Goal: Task Accomplishment & Management: Manage account settings

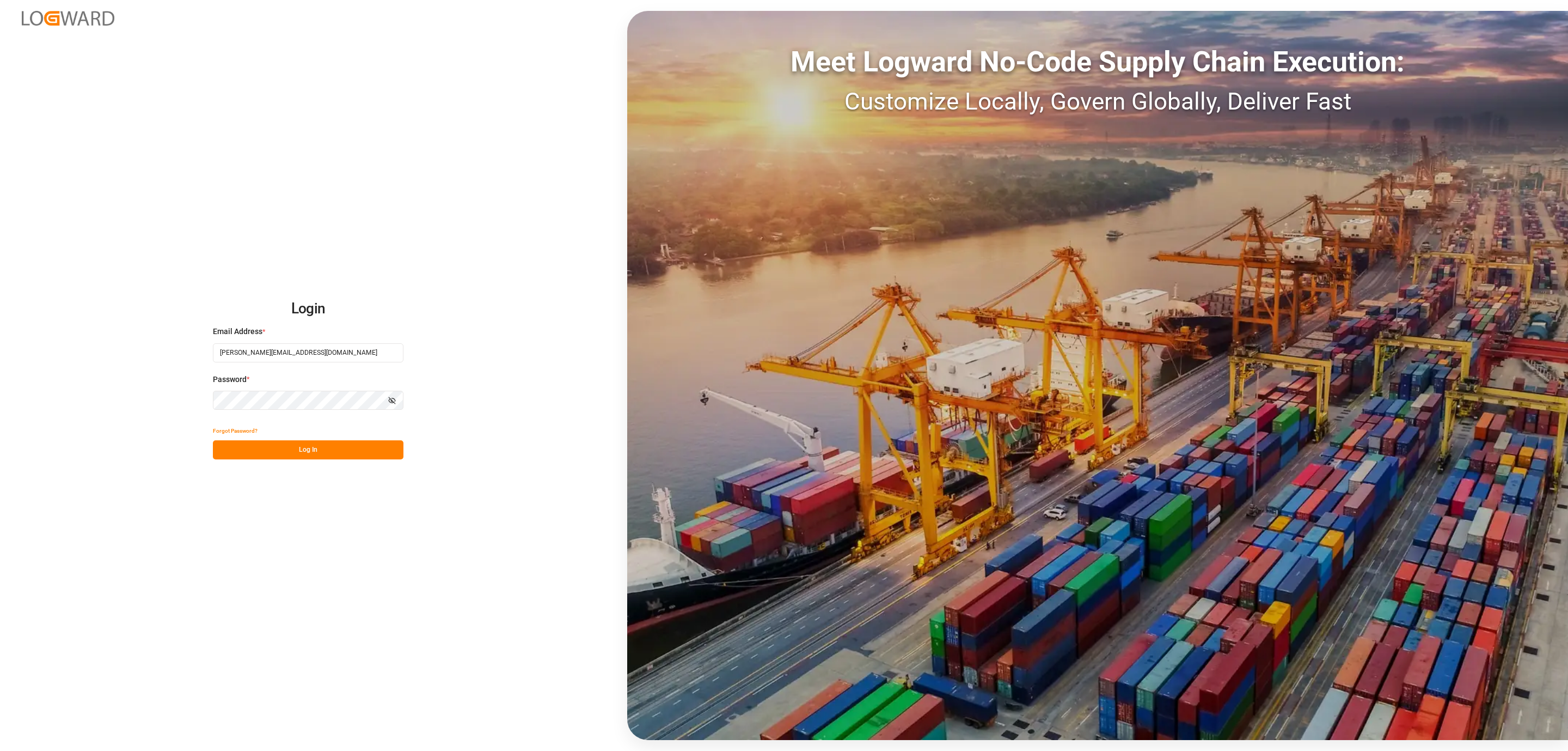
click at [343, 448] on button "Log In" at bounding box center [308, 450] width 191 height 19
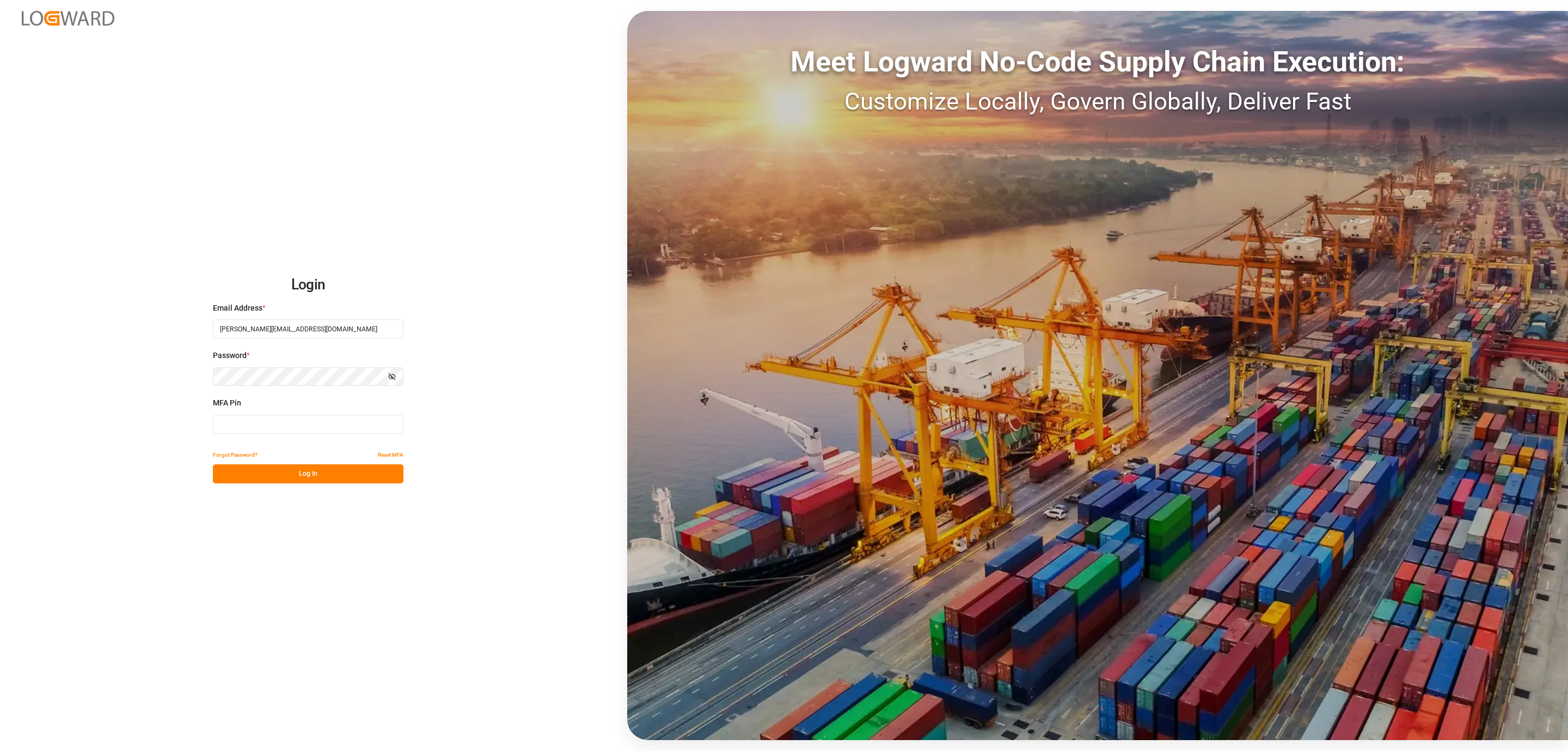
click at [234, 420] on input at bounding box center [308, 424] width 191 height 19
type input "209020"
click at [239, 467] on button "Log In" at bounding box center [308, 473] width 191 height 19
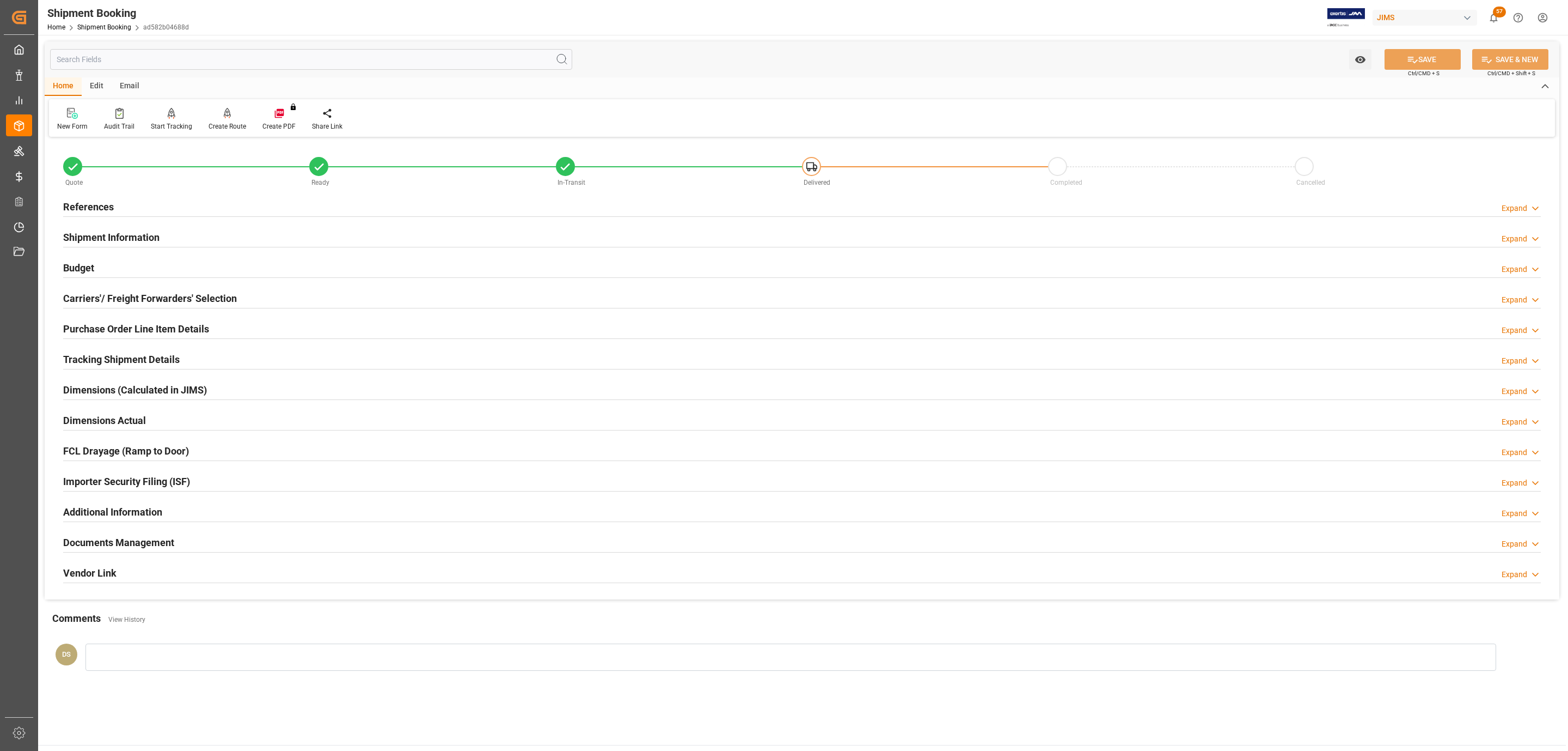
click at [133, 214] on div "References Expand" at bounding box center [802, 206] width 1478 height 21
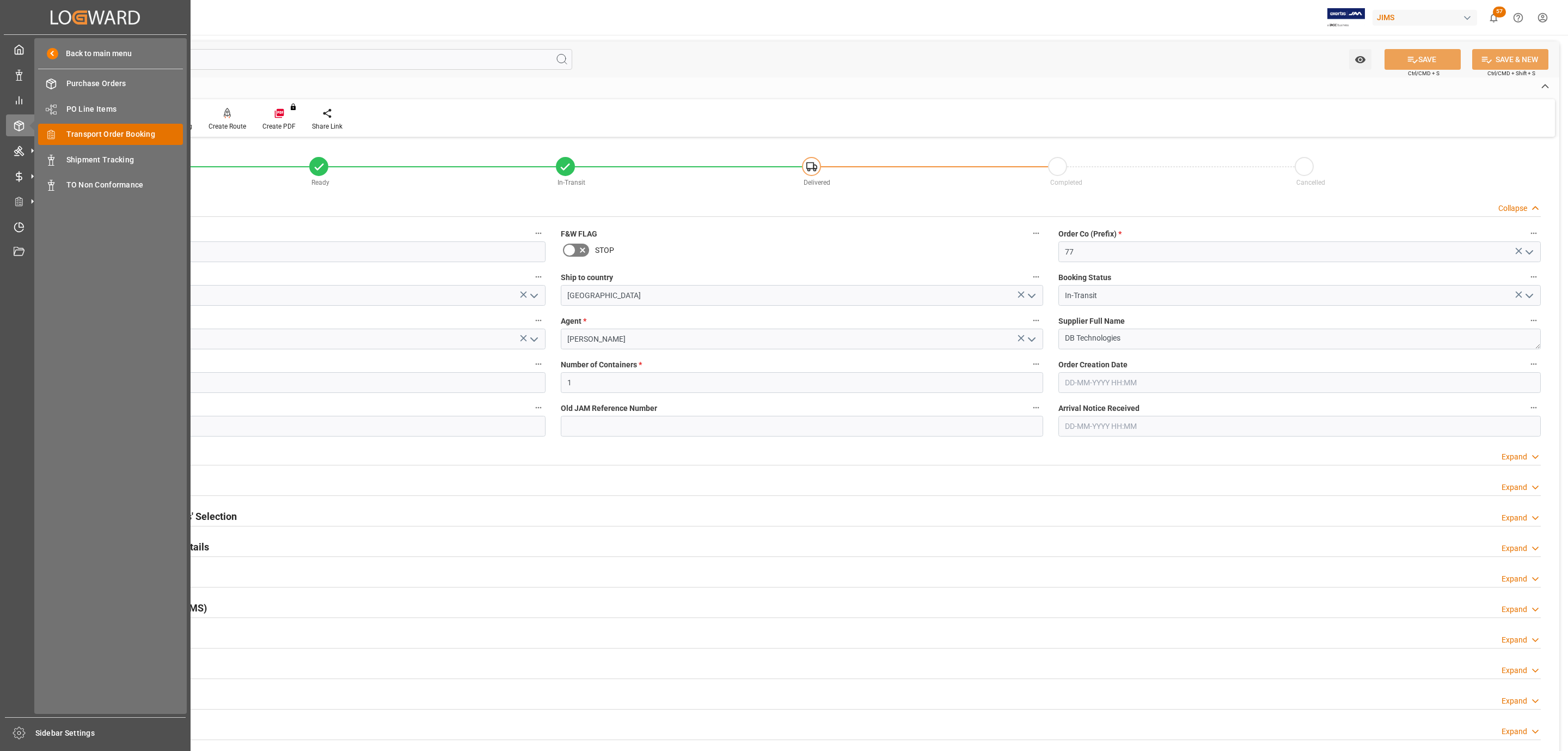
click at [127, 138] on span "Transport Order Booking" at bounding box center [125, 134] width 117 height 12
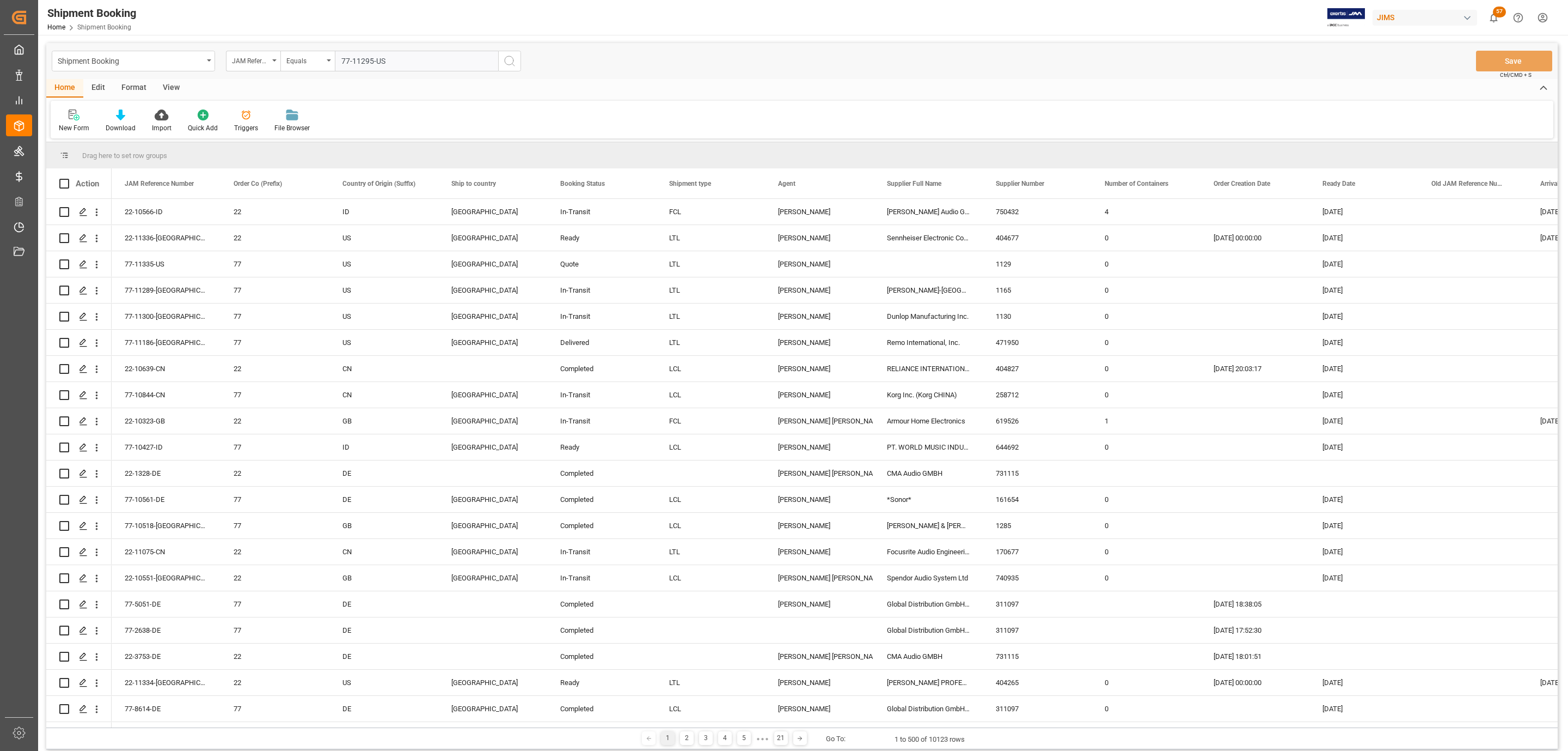
type input "77-11295-US"
click at [513, 61] on icon "search button" at bounding box center [509, 60] width 13 height 13
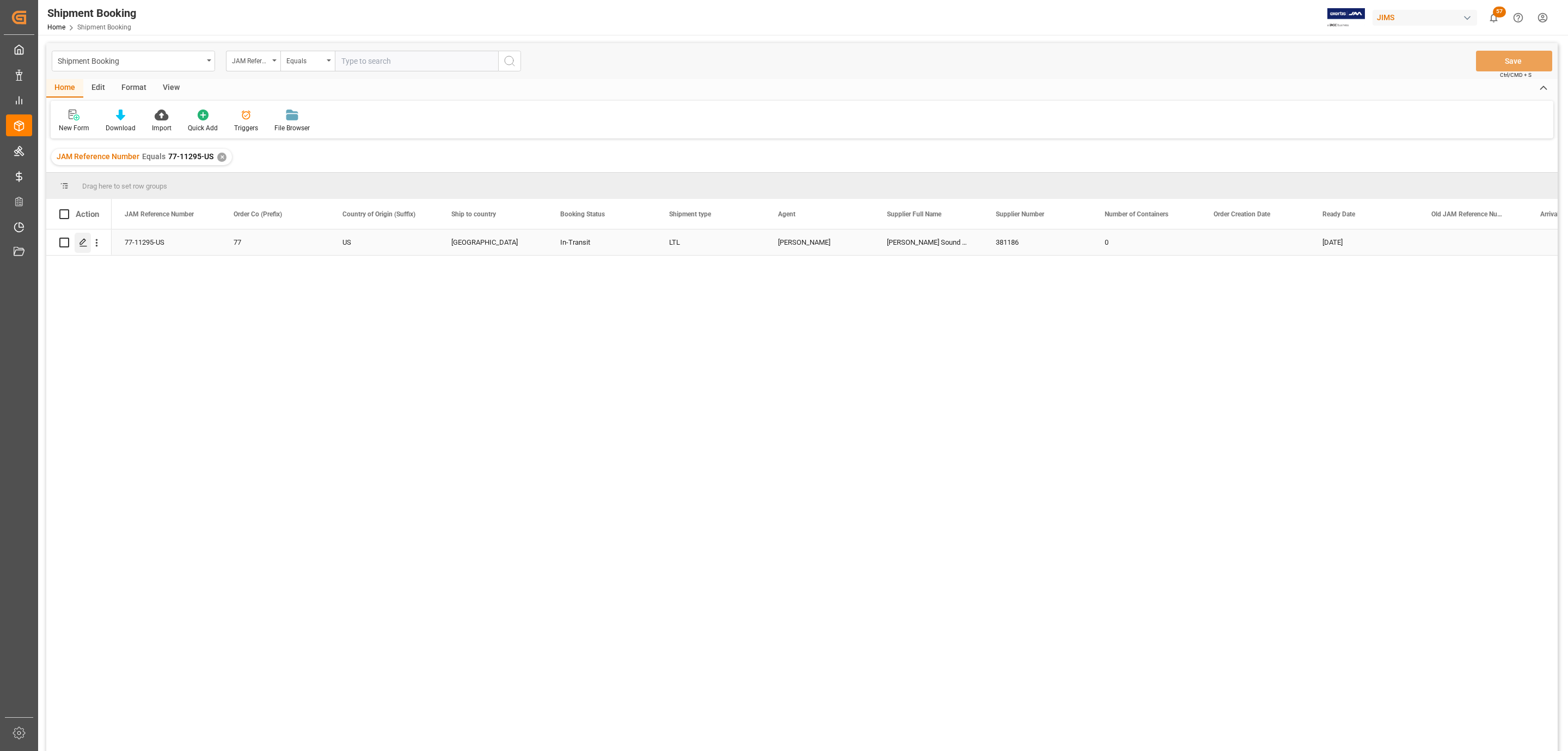
click at [86, 246] on line "Press SPACE to select this row." at bounding box center [83, 246] width 7 height 0
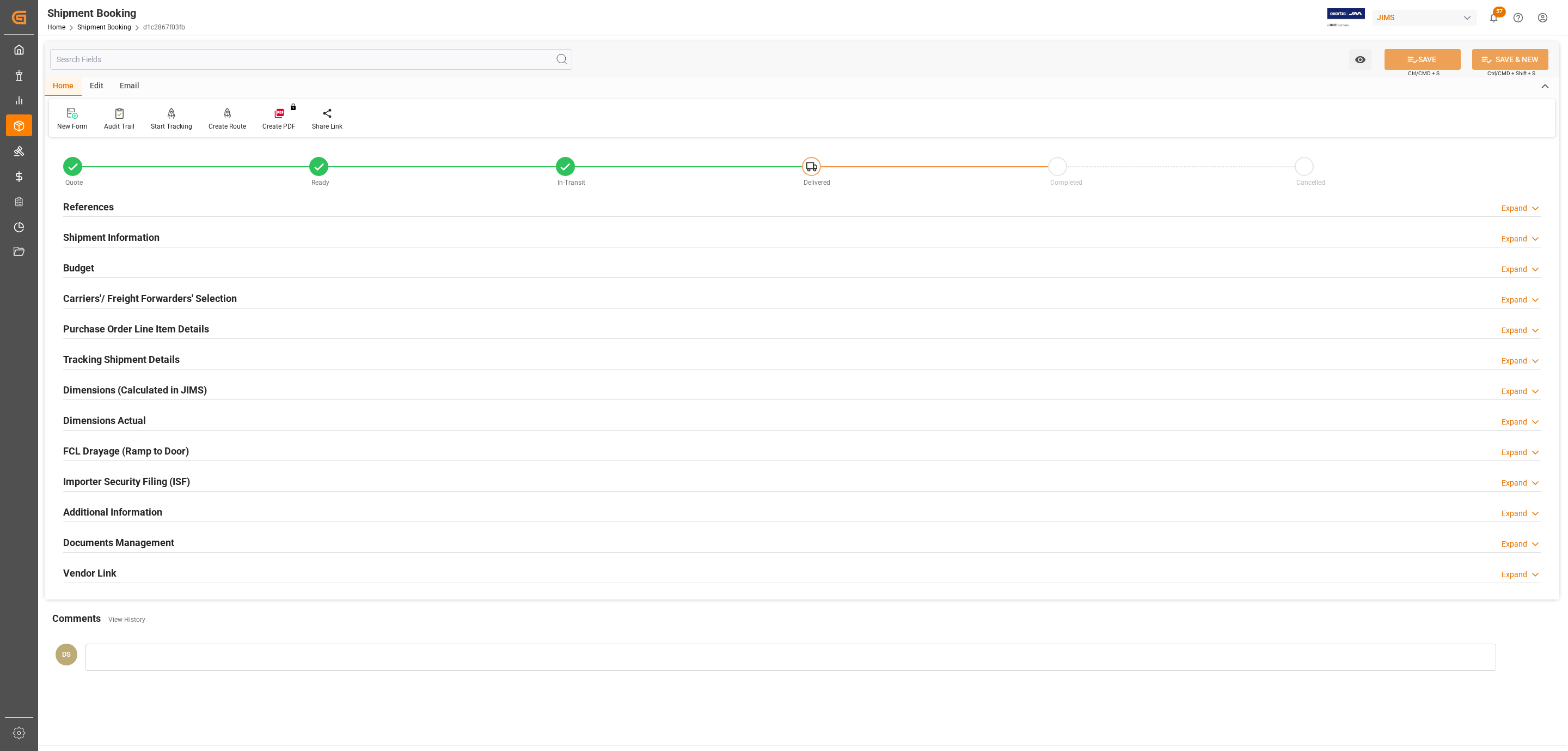
type input "7"
drag, startPoint x: 355, startPoint y: 333, endPoint x: 347, endPoint y: 333, distance: 8.0
click at [355, 333] on div "Purchase Order Line Item Details Expand" at bounding box center [802, 328] width 1478 height 21
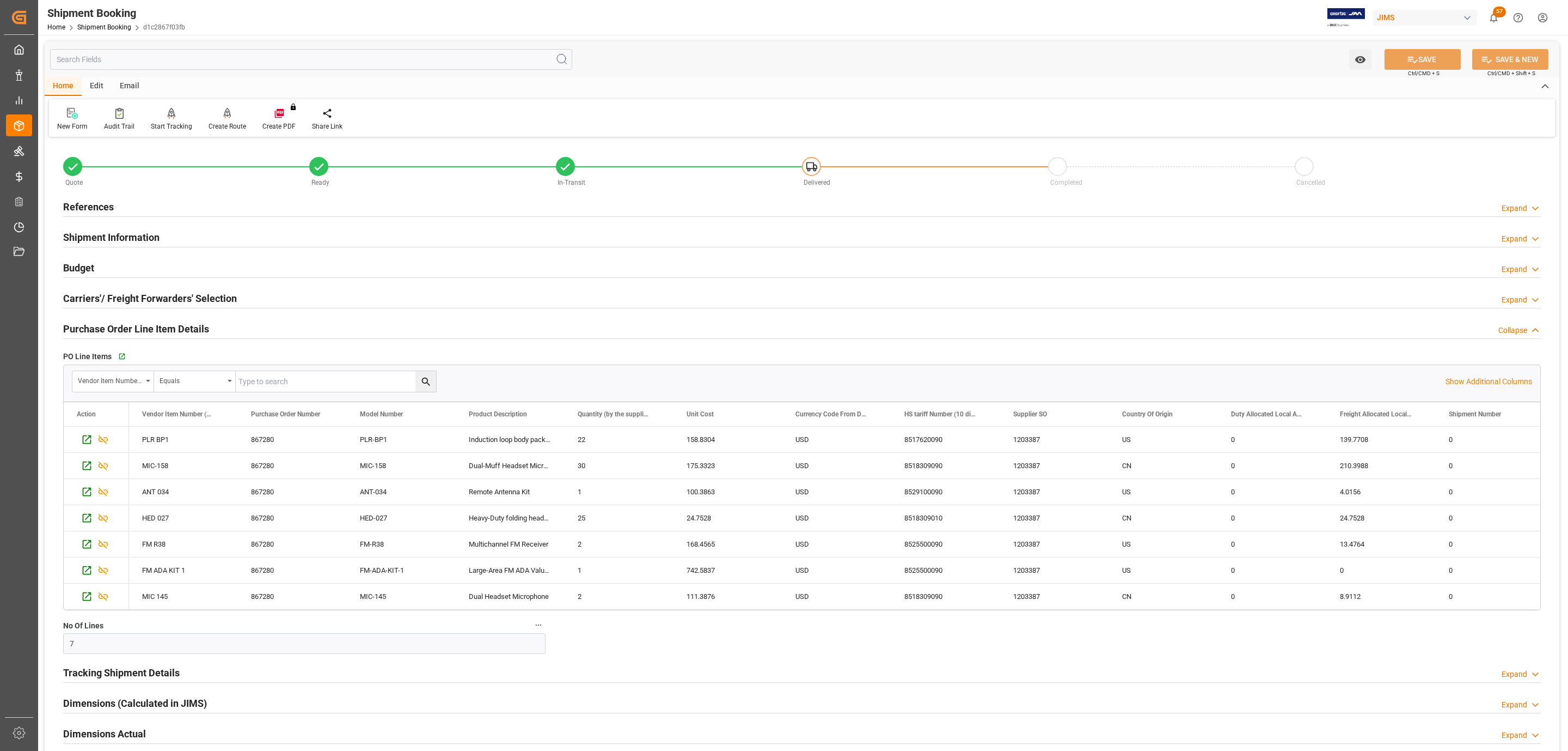
click at [101, 677] on h2 "Tracking Shipment Details" at bounding box center [121, 672] width 116 height 15
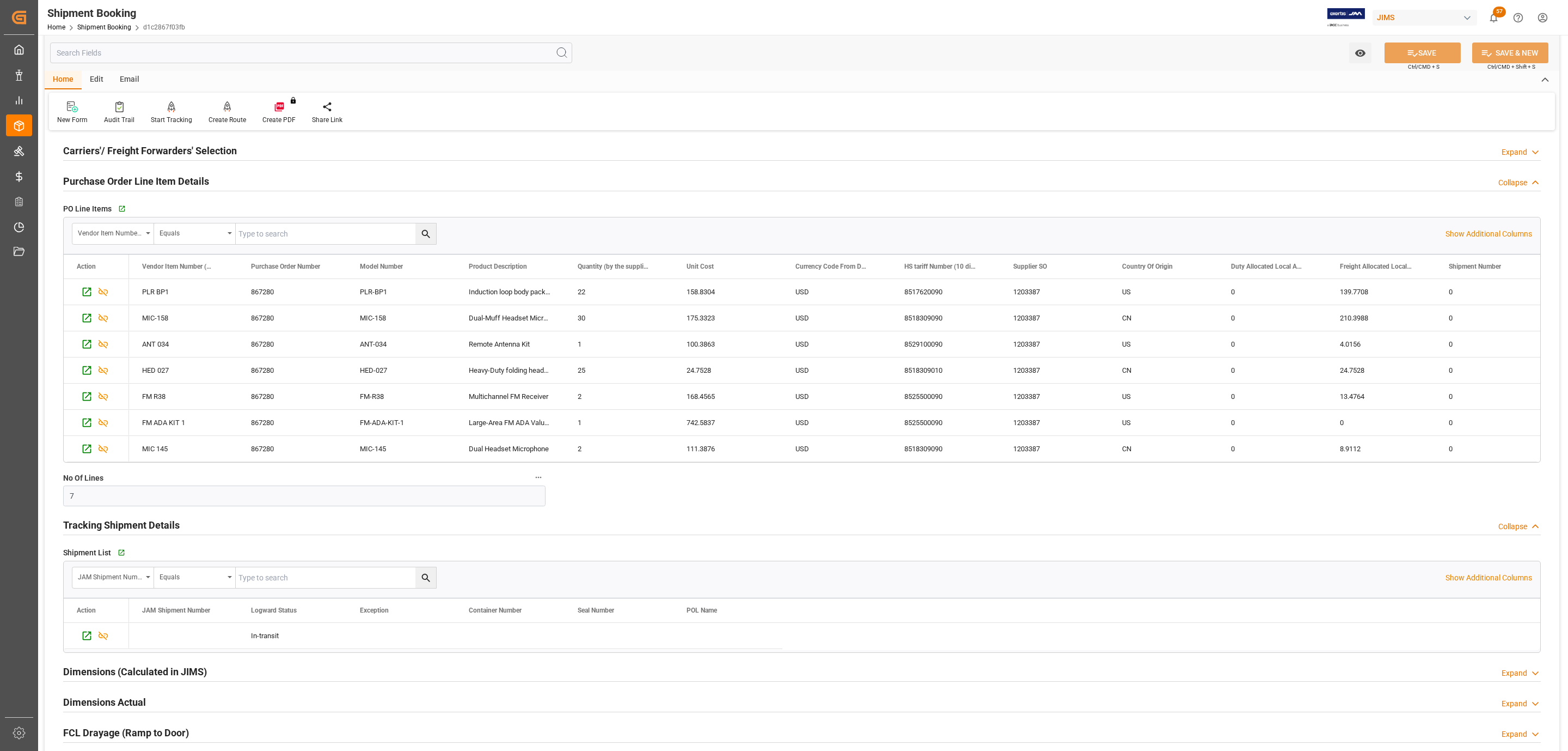
scroll to position [163, 0]
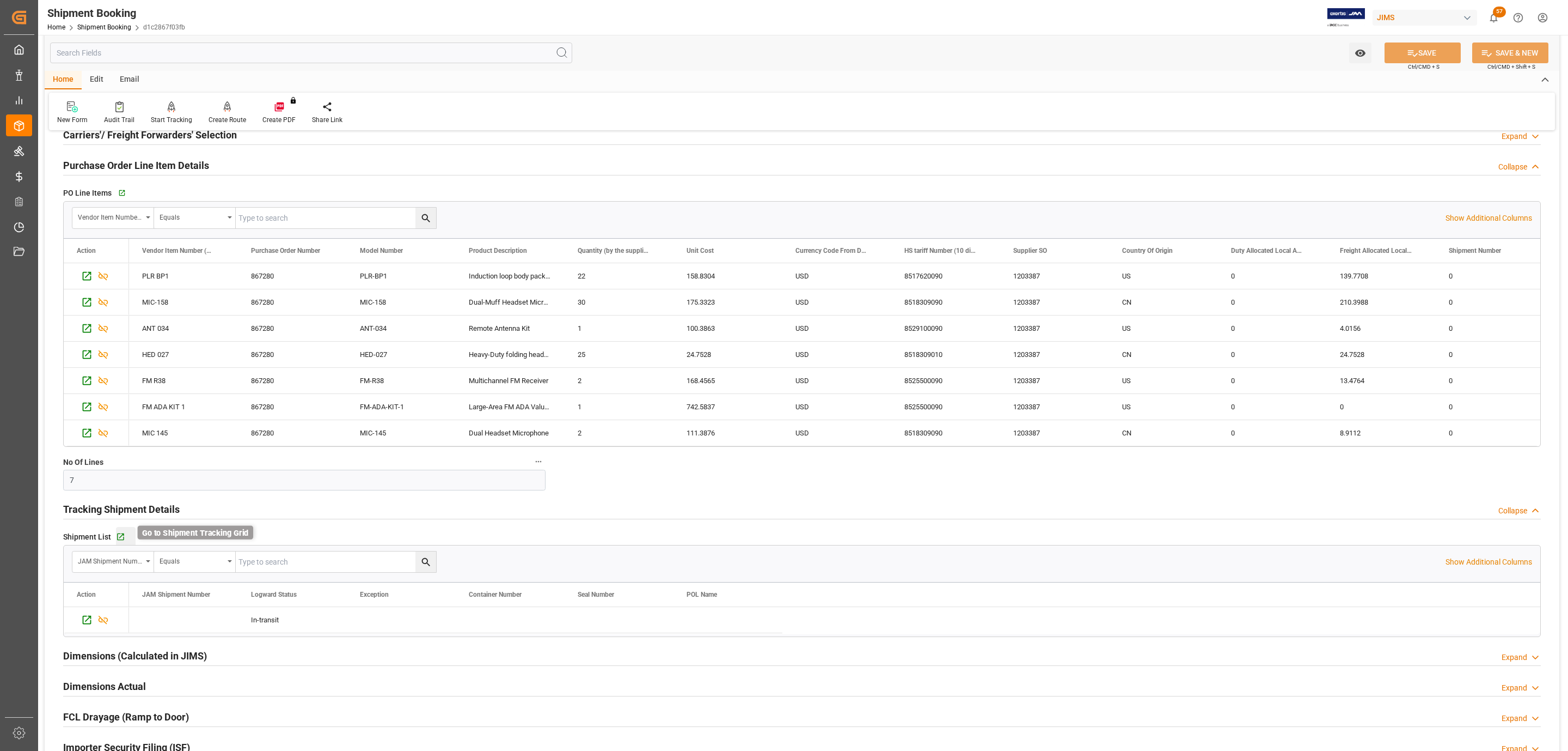
click at [121, 538] on icon "button" at bounding box center [121, 537] width 7 height 7
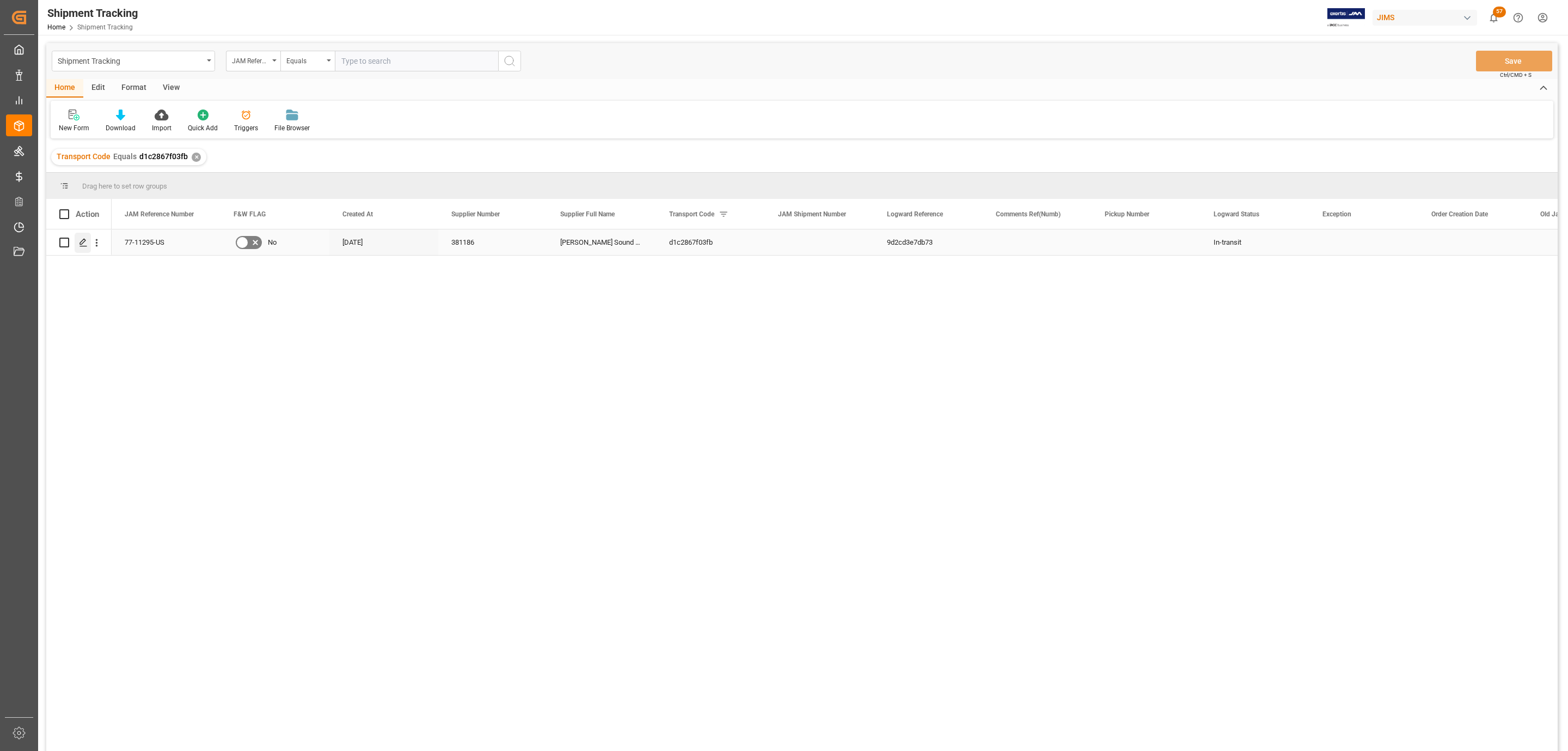
click at [79, 249] on div "Press SPACE to select this row." at bounding box center [83, 242] width 16 height 20
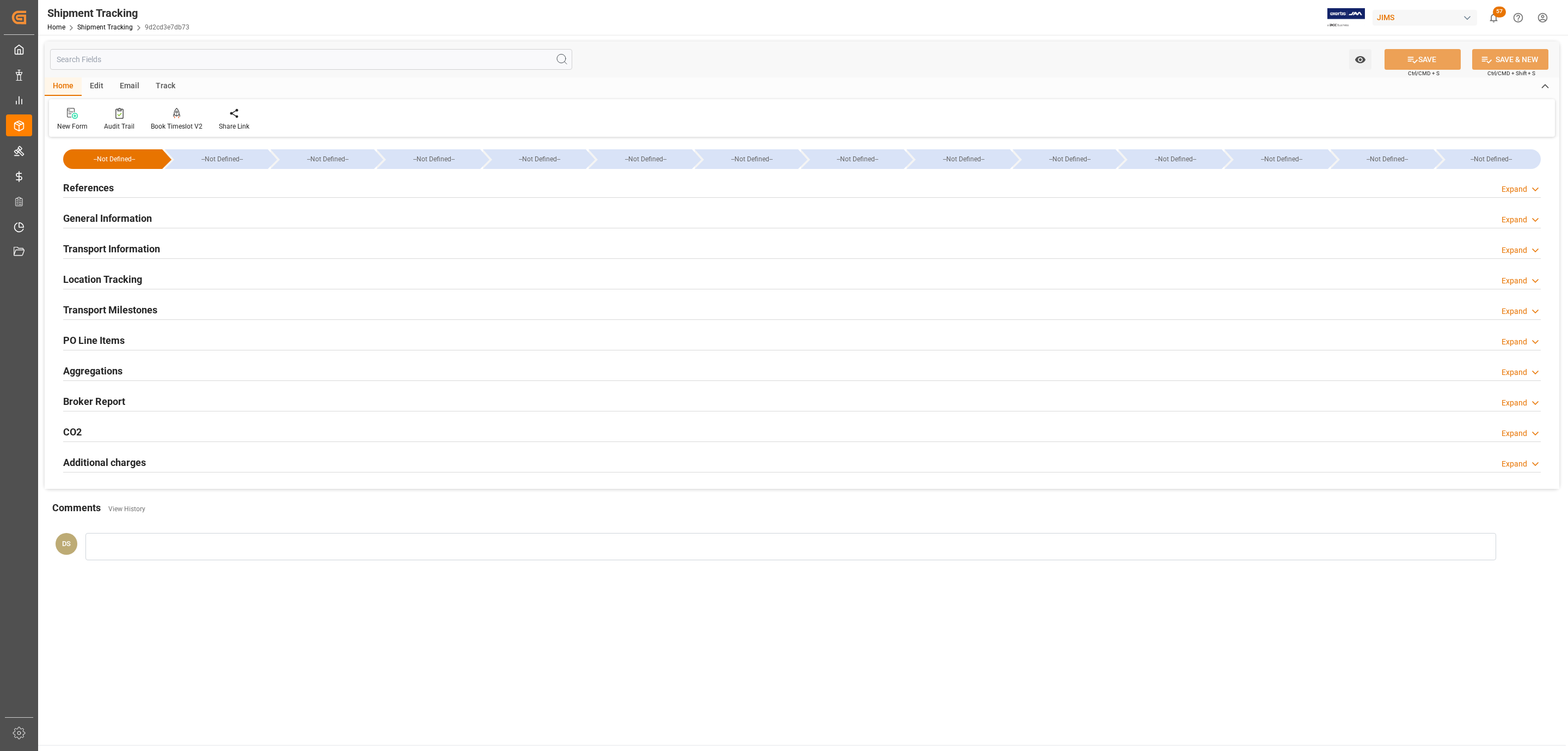
type input "[DATE]"
click at [108, 182] on h2 "References" at bounding box center [88, 188] width 51 height 15
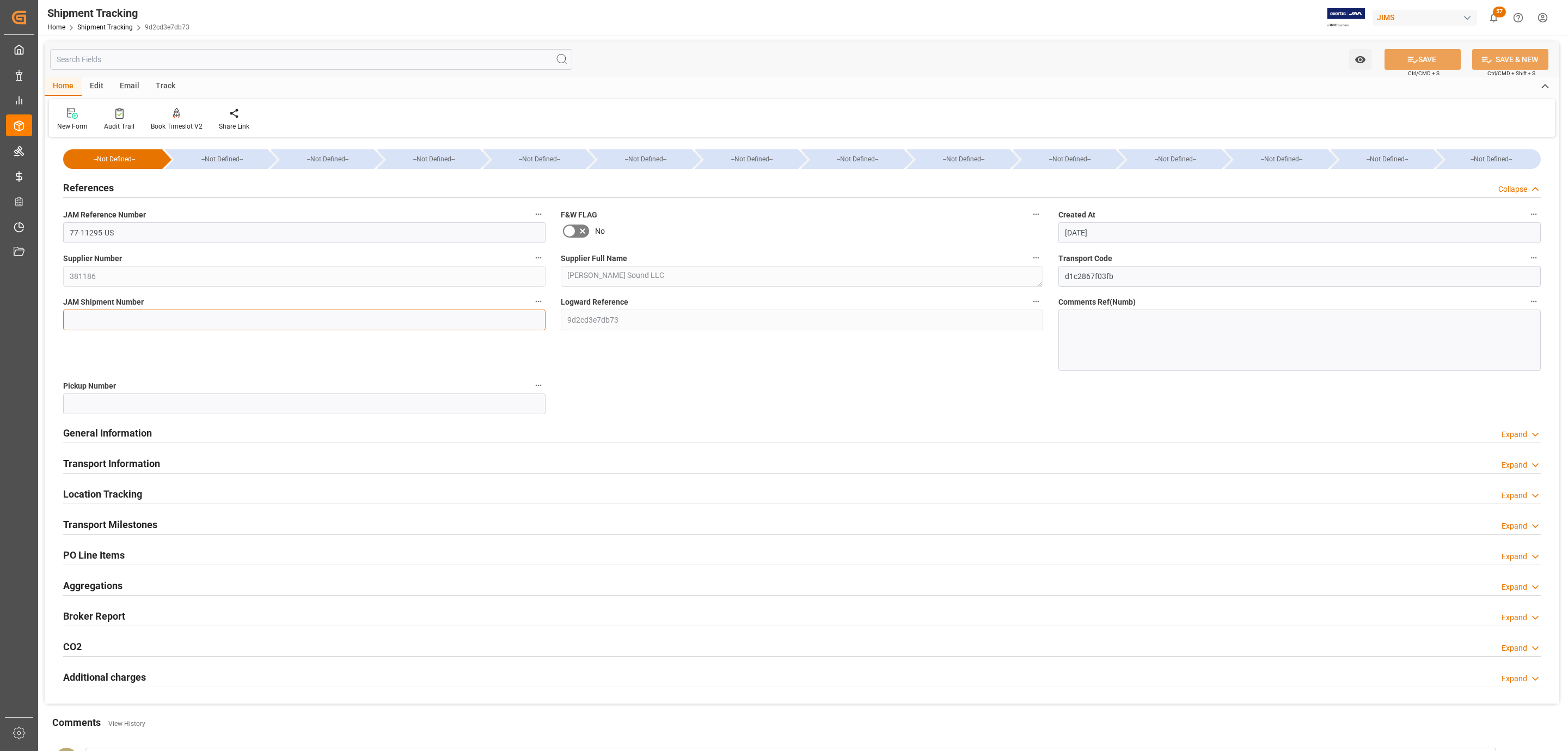
drag, startPoint x: 177, startPoint y: 325, endPoint x: 345, endPoint y: 331, distance: 168.1
click at [177, 325] on input at bounding box center [304, 320] width 482 height 21
paste input "73282"
type input "73282"
click at [1401, 54] on button "SAVE" at bounding box center [1423, 59] width 76 height 21
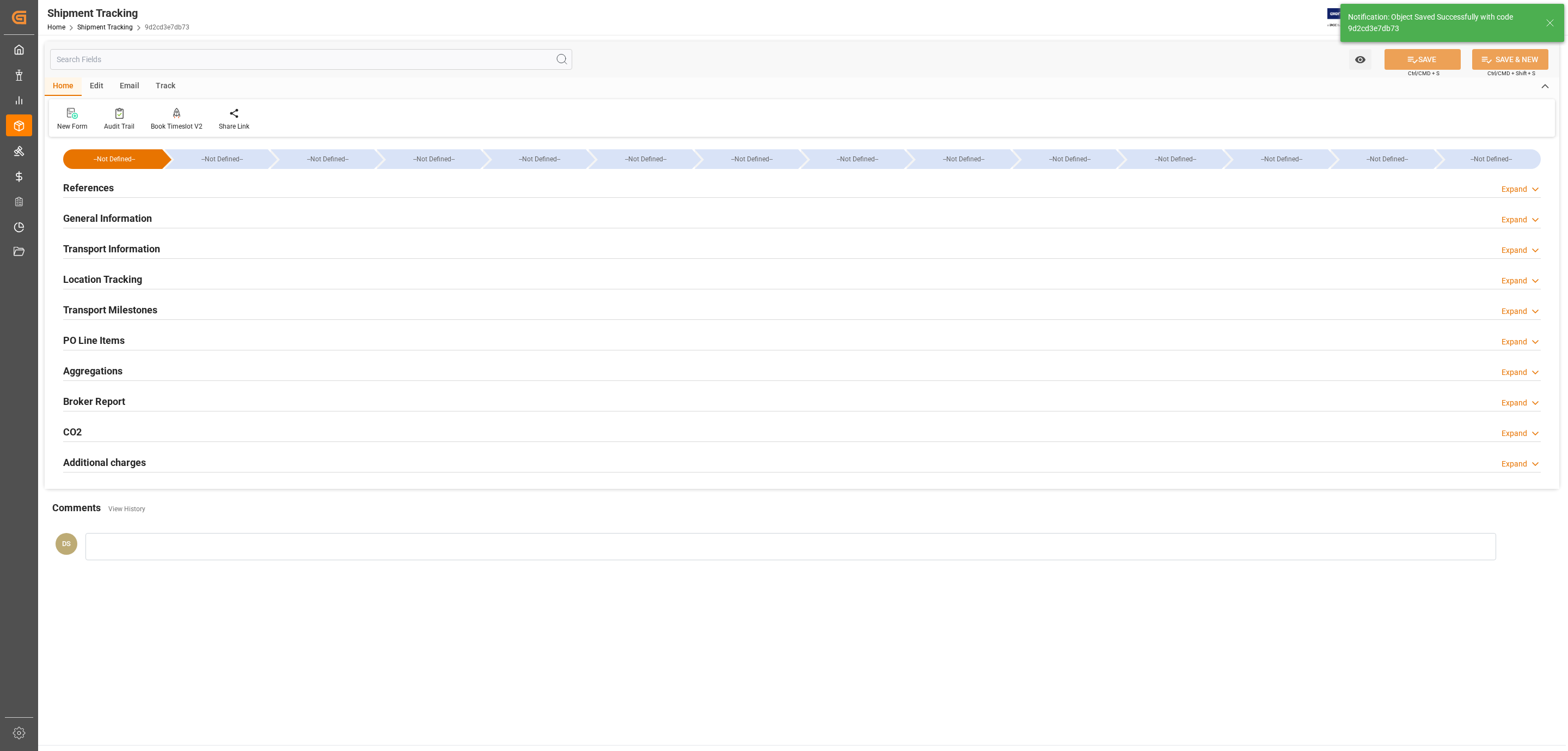
click at [123, 311] on h2 "Transport Milestones" at bounding box center [110, 309] width 94 height 15
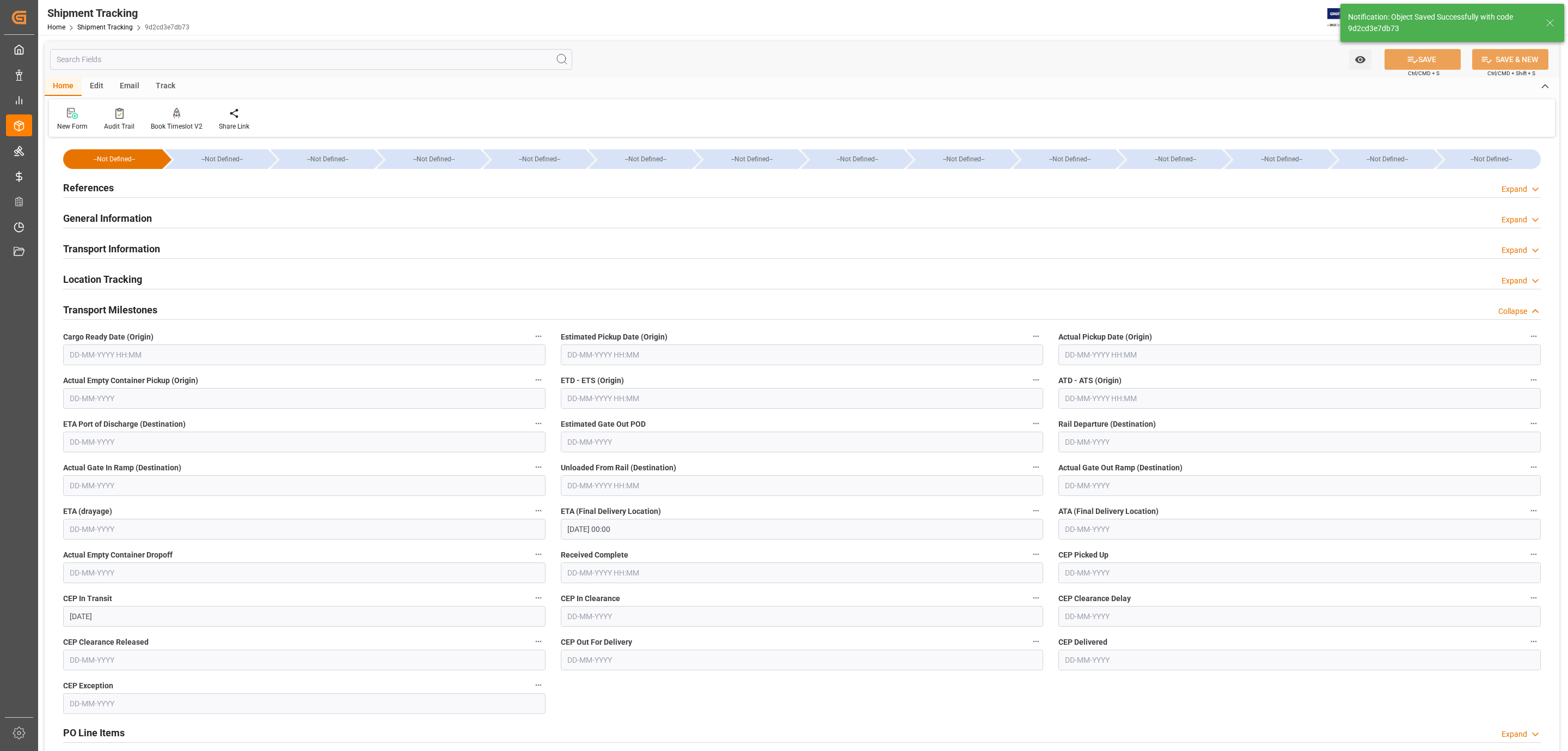
click at [103, 348] on input "text" at bounding box center [304, 354] width 482 height 21
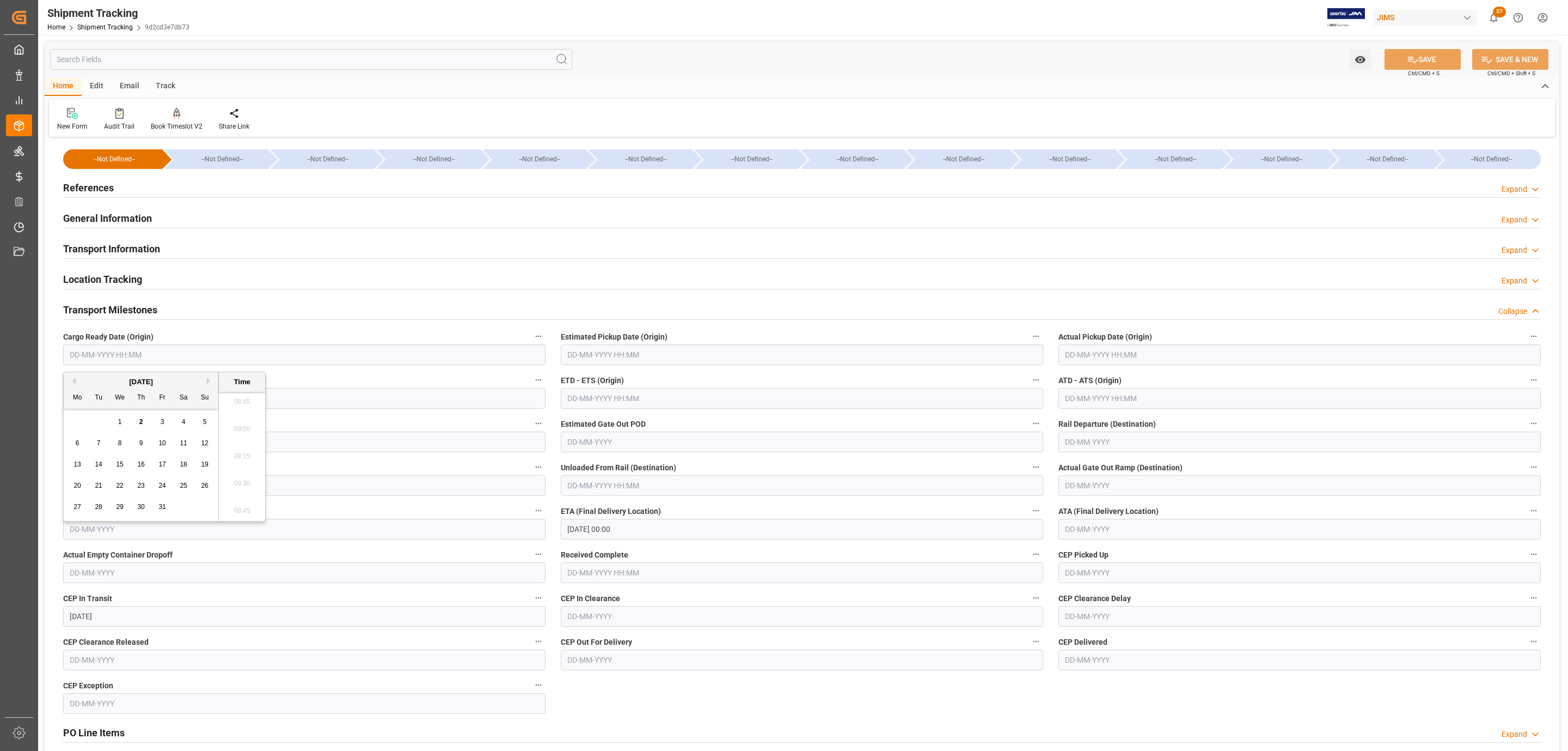
click at [116, 422] on div "1" at bounding box center [120, 421] width 13 height 13
type input "01-10-2025 00:00"
click at [619, 354] on input "text" at bounding box center [802, 354] width 482 height 21
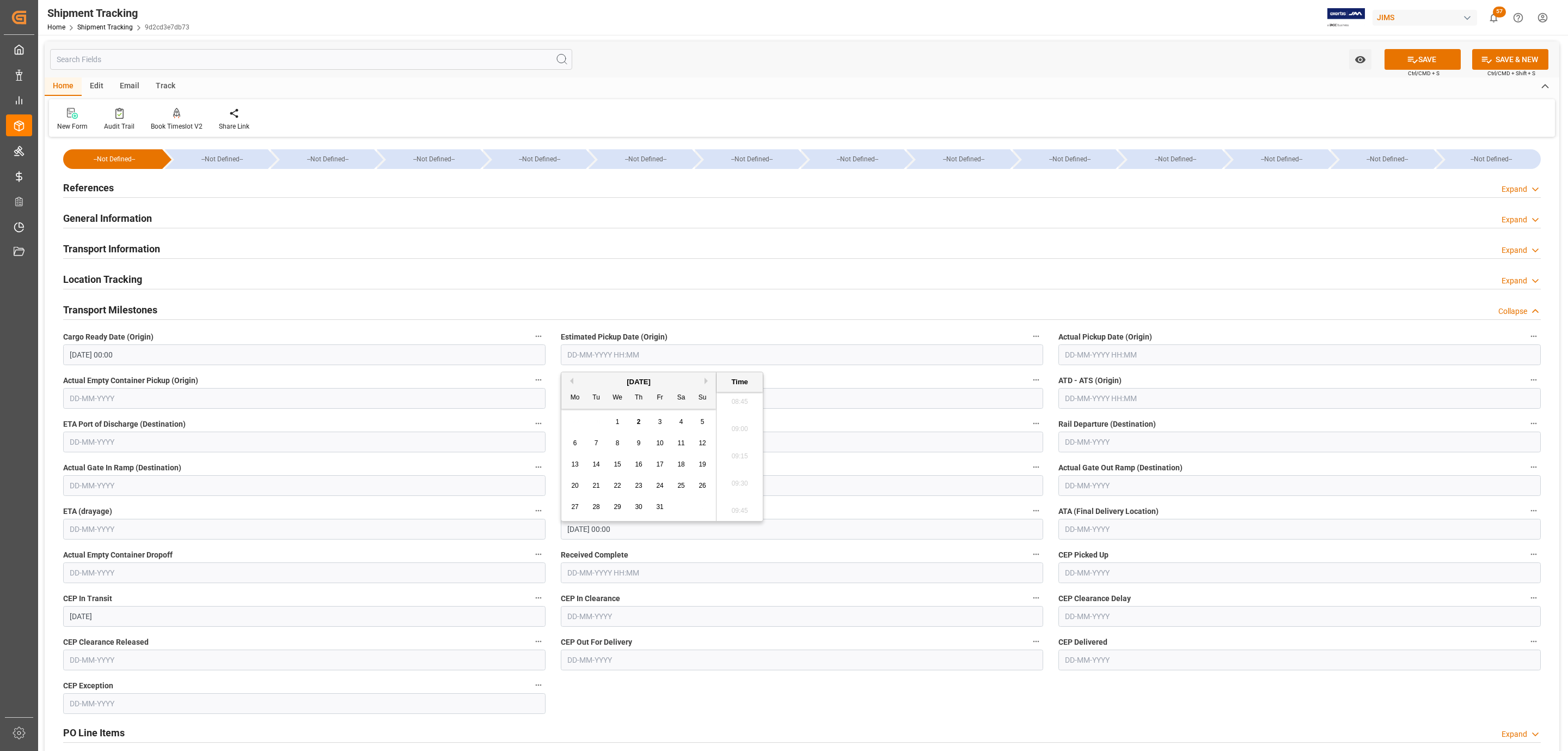
click at [618, 422] on span "1" at bounding box center [618, 421] width 4 height 8
type input "01-10-2025 00:00"
click at [1087, 363] on input "text" at bounding box center [1300, 354] width 482 height 21
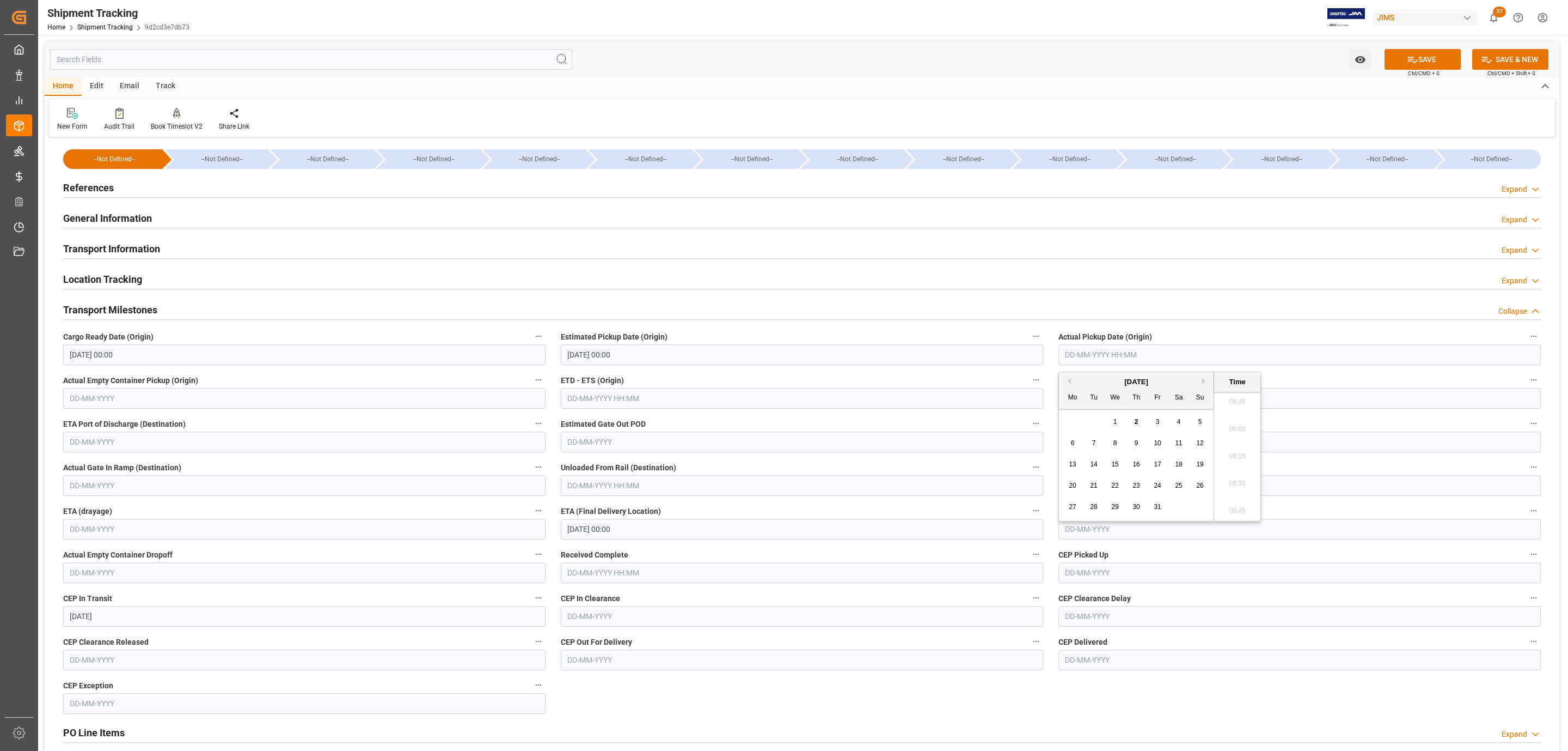
click at [1122, 419] on div "29 30 1 2 3 4 5" at bounding box center [1136, 421] width 149 height 21
click at [1116, 422] on span "1" at bounding box center [1115, 421] width 4 height 8
type input "01-10-2025 00:00"
click at [687, 536] on input "06-10-2025 00:00" at bounding box center [802, 529] width 482 height 21
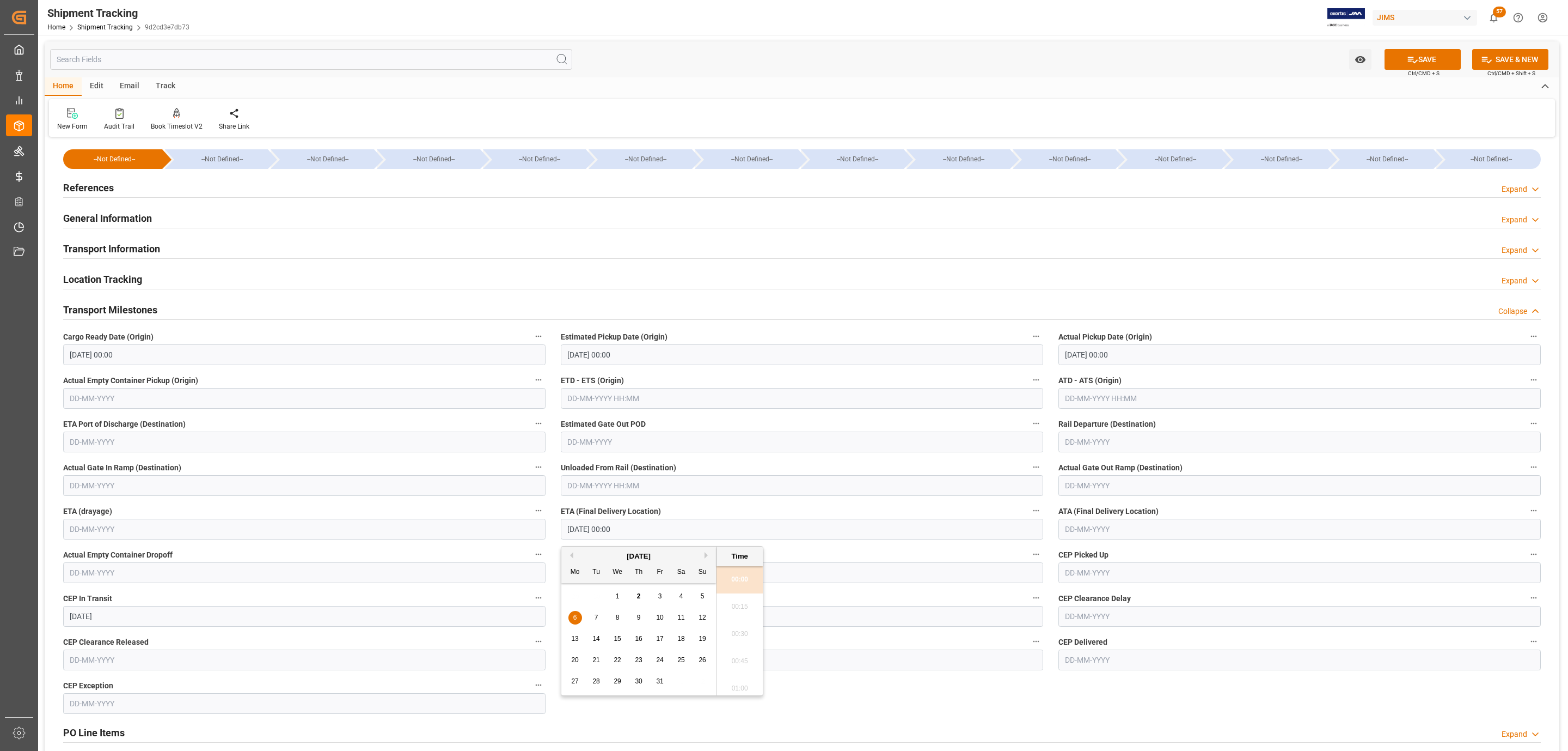
click at [1438, 59] on button "SAVE" at bounding box center [1423, 59] width 76 height 21
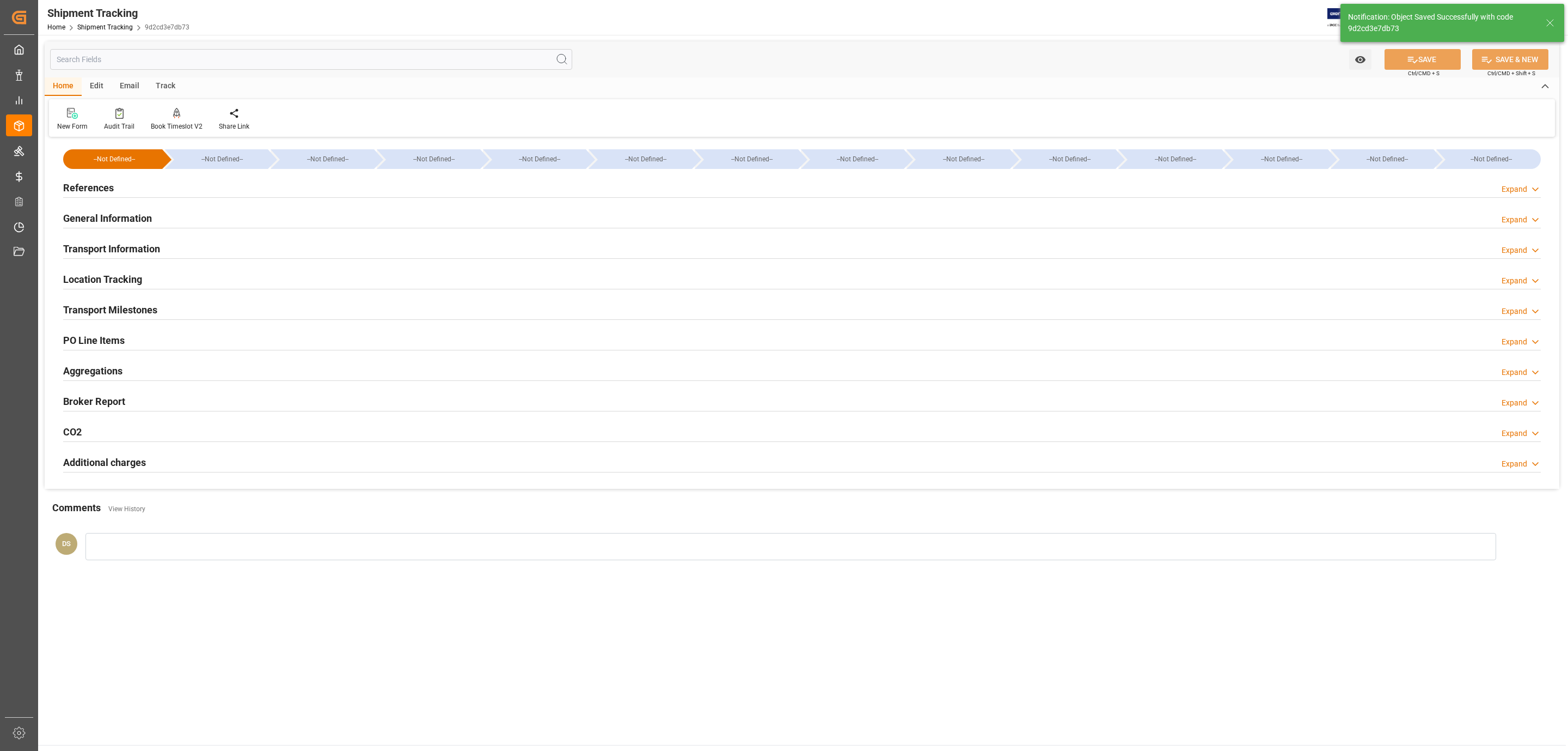
click at [138, 244] on h2 "Transport Information" at bounding box center [111, 249] width 97 height 15
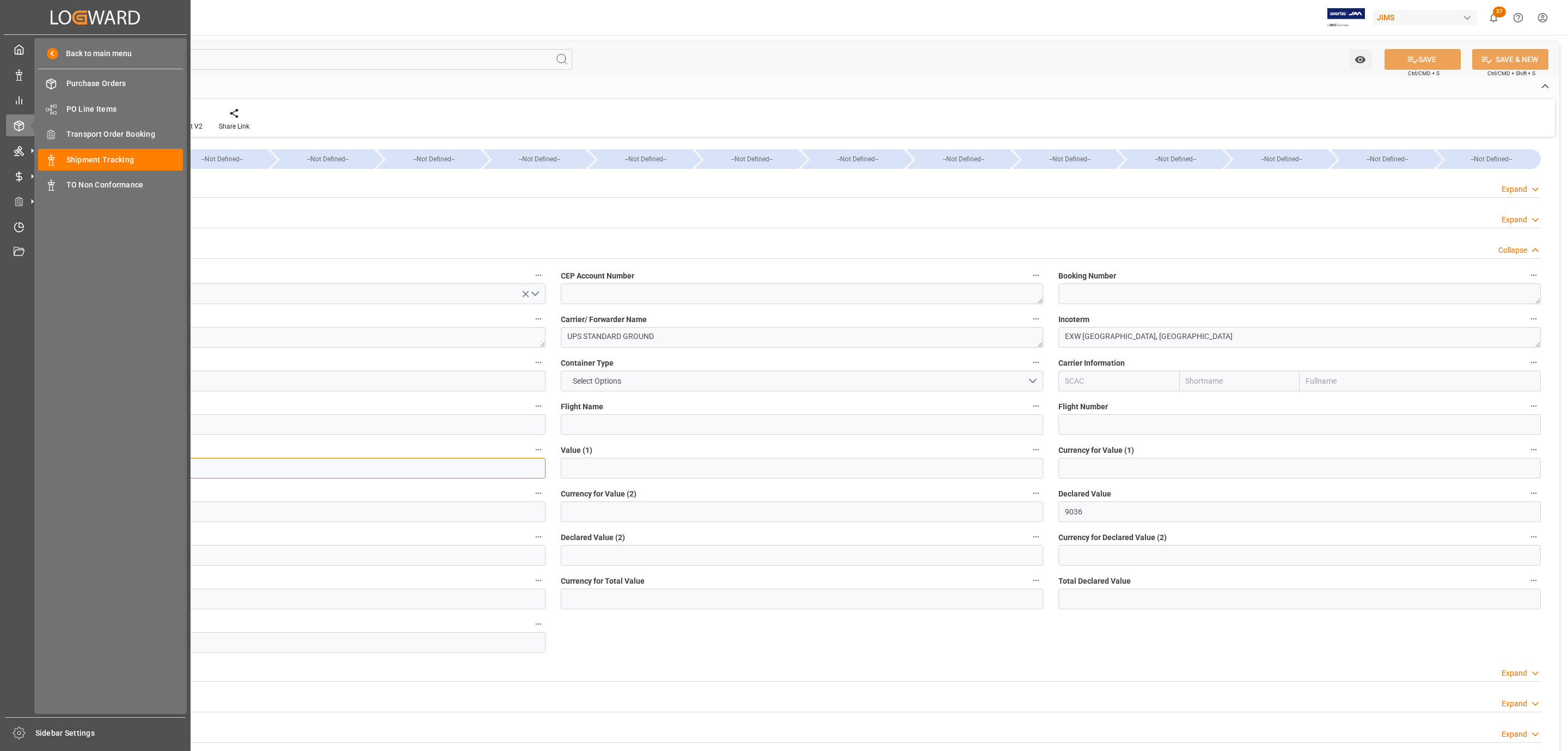
drag, startPoint x: 41, startPoint y: 479, endPoint x: 23, endPoint y: 481, distance: 18.1
click at [23, 481] on div "Created by potrace 1.15, written by Peter Selinger 2001-2017 Created by potrace…" at bounding box center [784, 375] width 1568 height 751
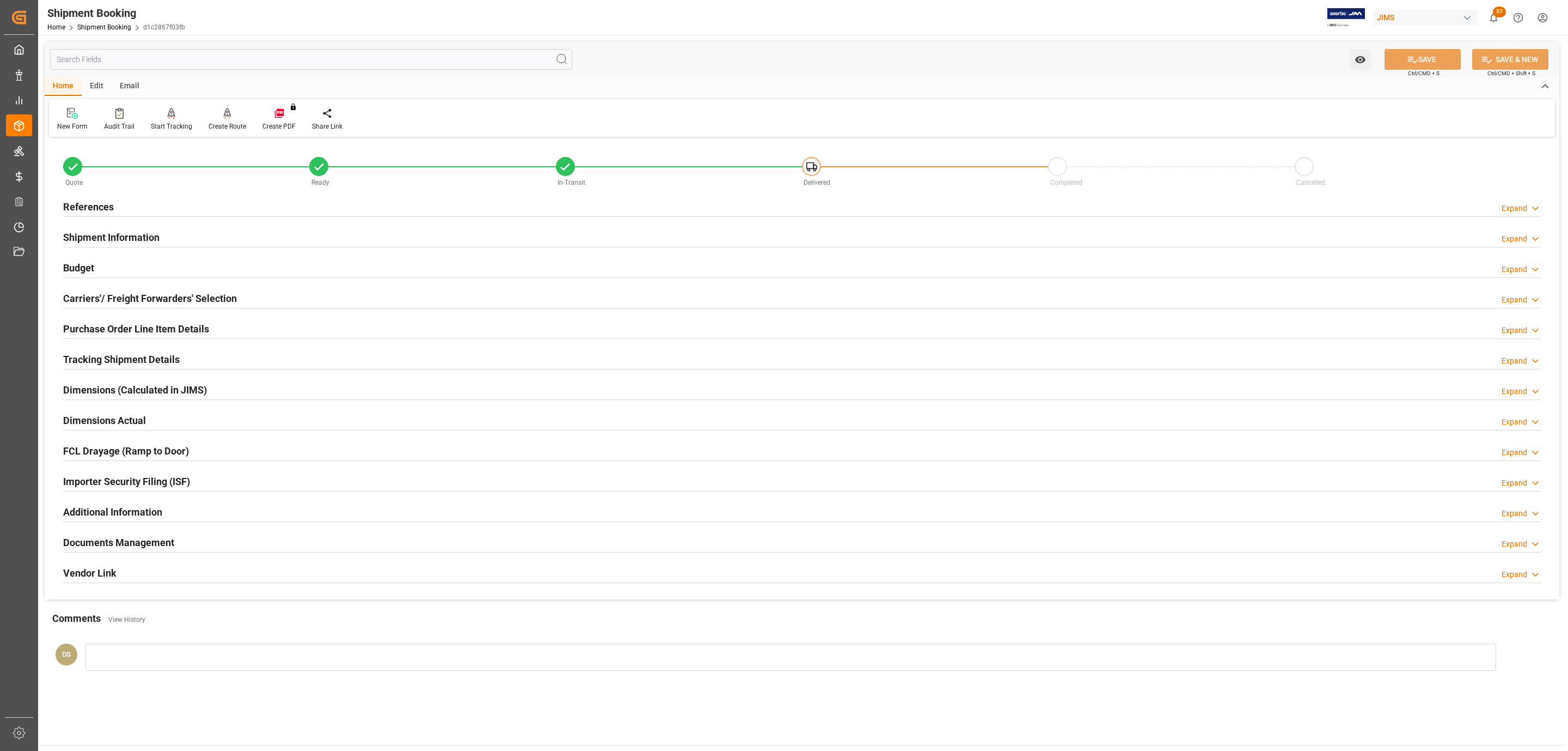
click at [203, 262] on div "Budget Expand" at bounding box center [802, 267] width 1478 height 21
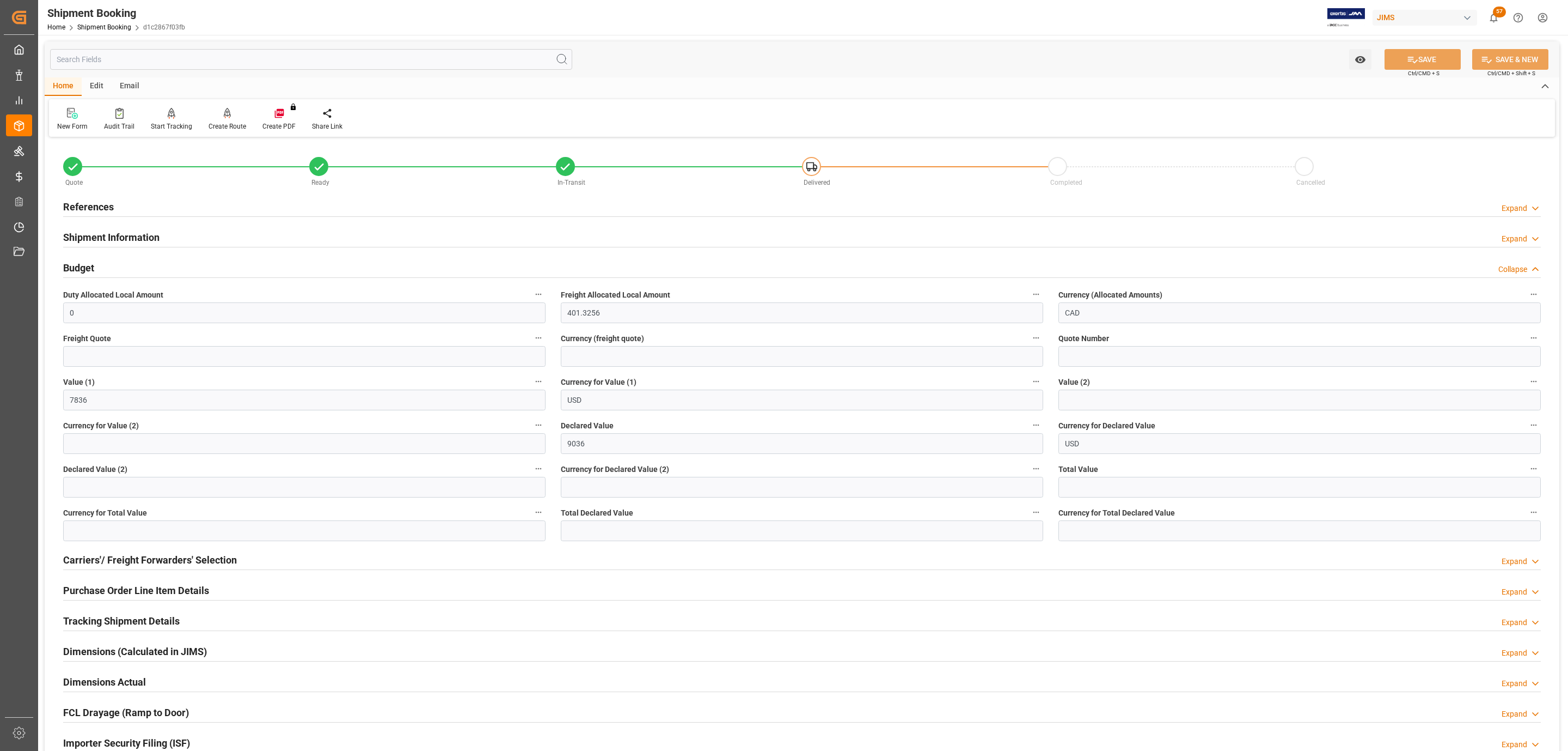
click at [204, 259] on div "Budget Collapse" at bounding box center [802, 267] width 1478 height 21
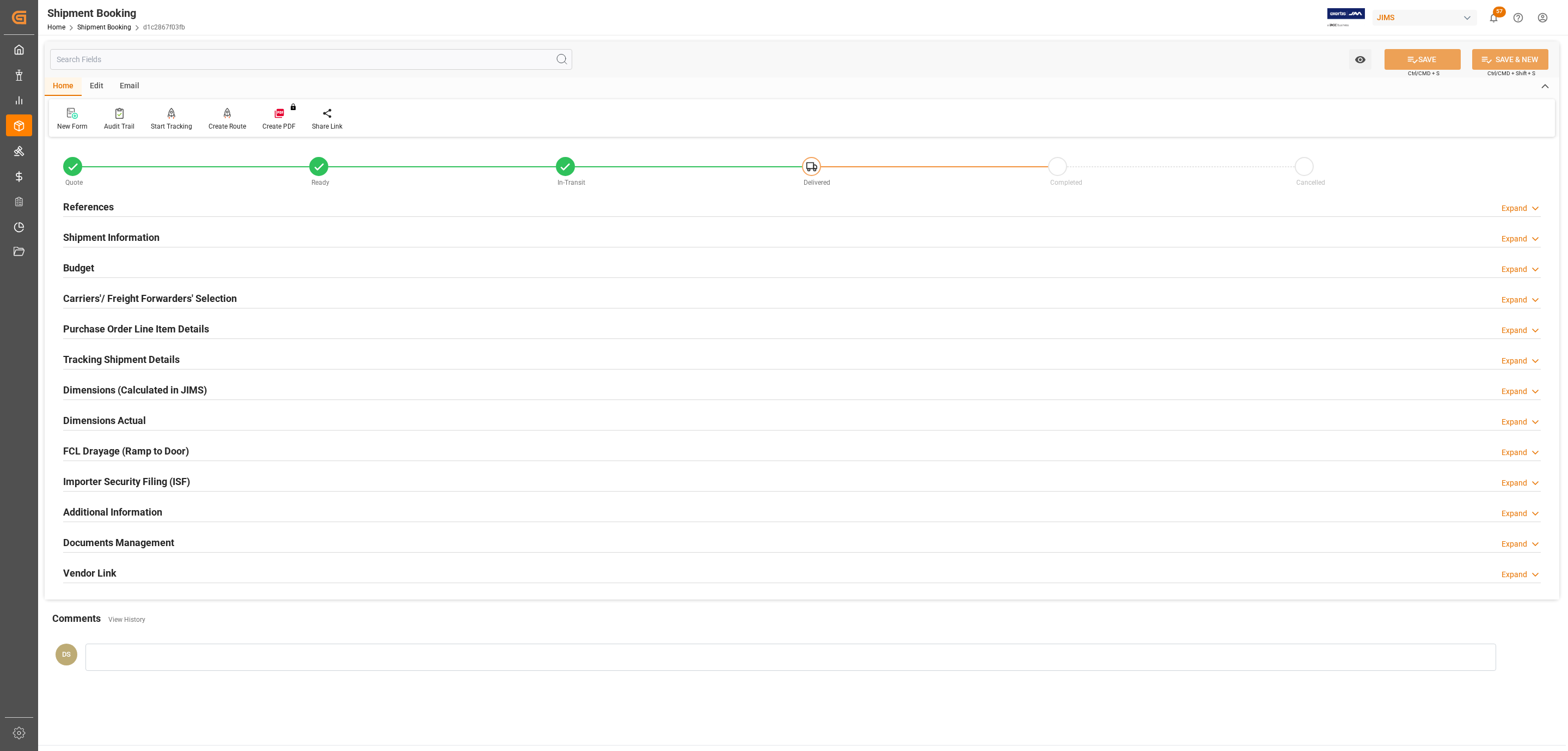
click at [150, 291] on div "Carriers'/ Freight Forwarders' Selection" at bounding box center [150, 297] width 173 height 21
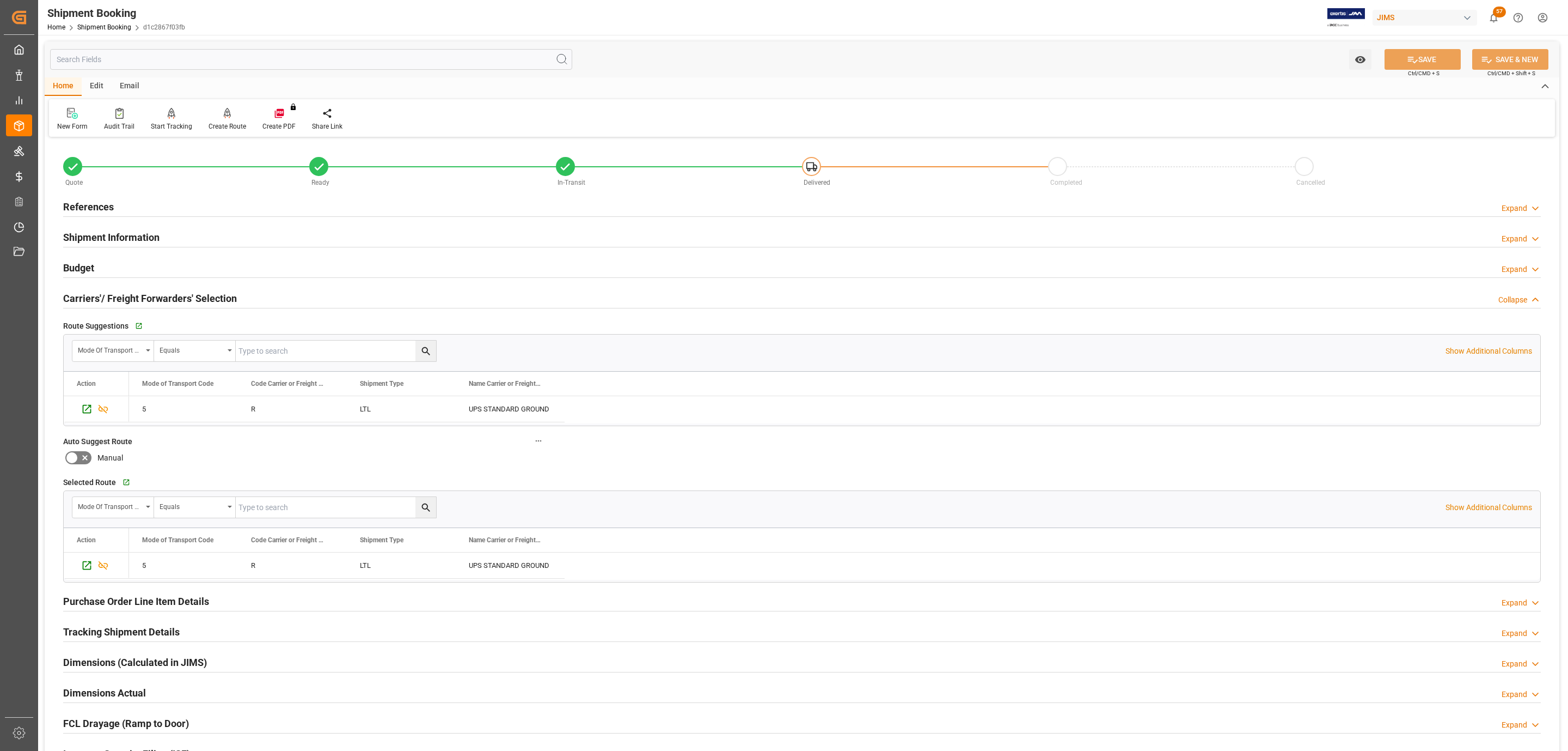
click at [152, 287] on div "Carriers'/ Freight Forwarders' Selection" at bounding box center [150, 297] width 173 height 21
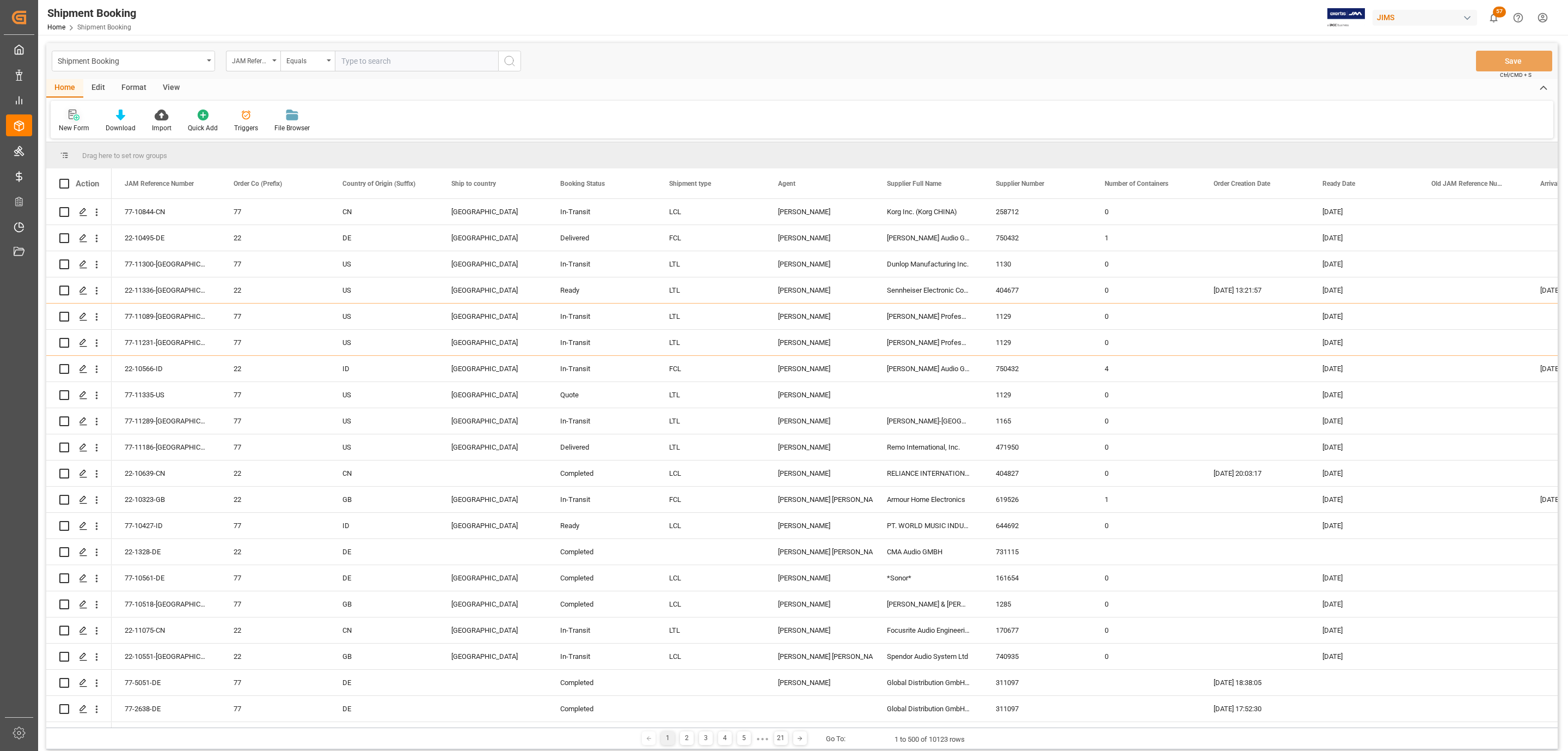
click at [70, 118] on icon at bounding box center [74, 115] width 11 height 11
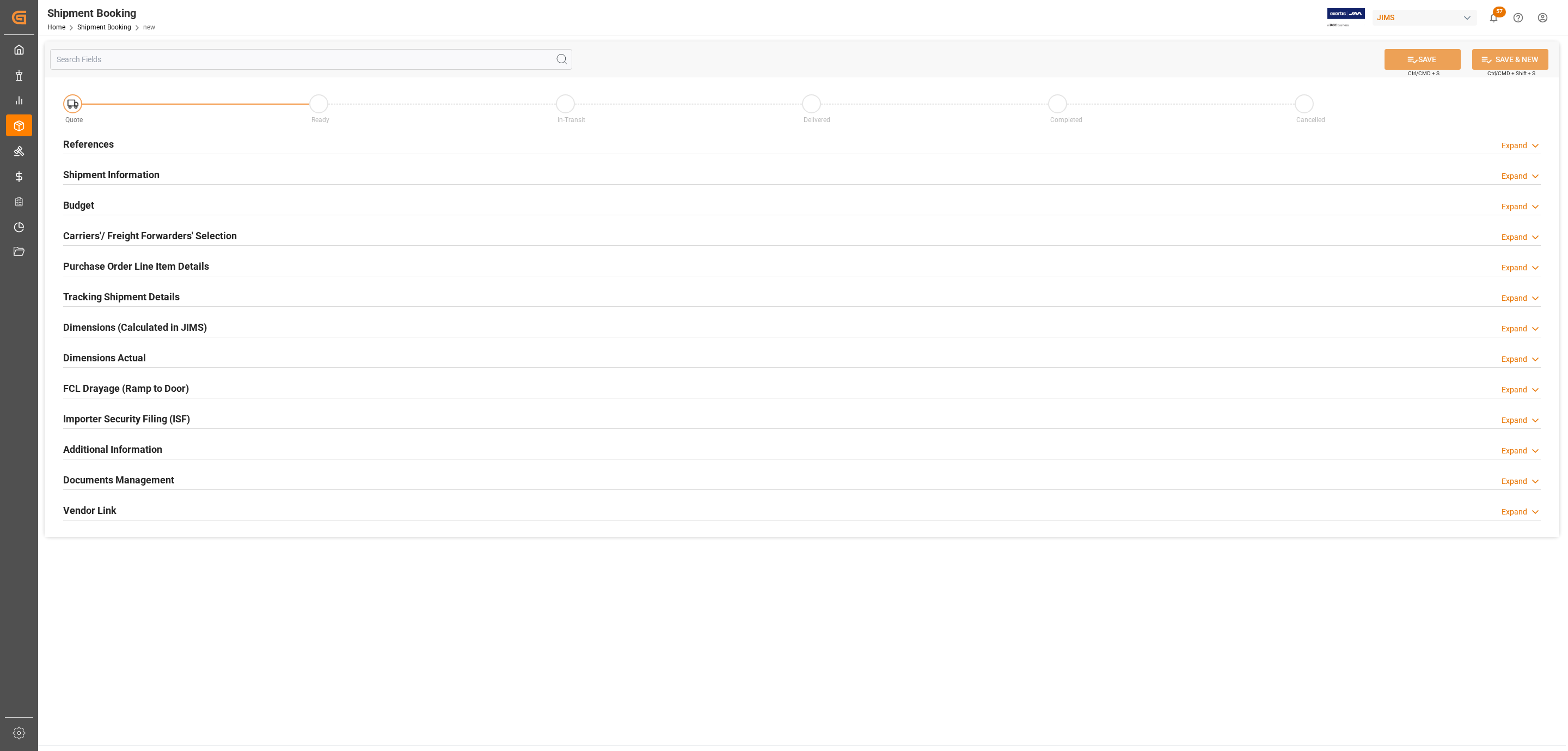
click at [135, 144] on div "References Expand" at bounding box center [802, 143] width 1478 height 21
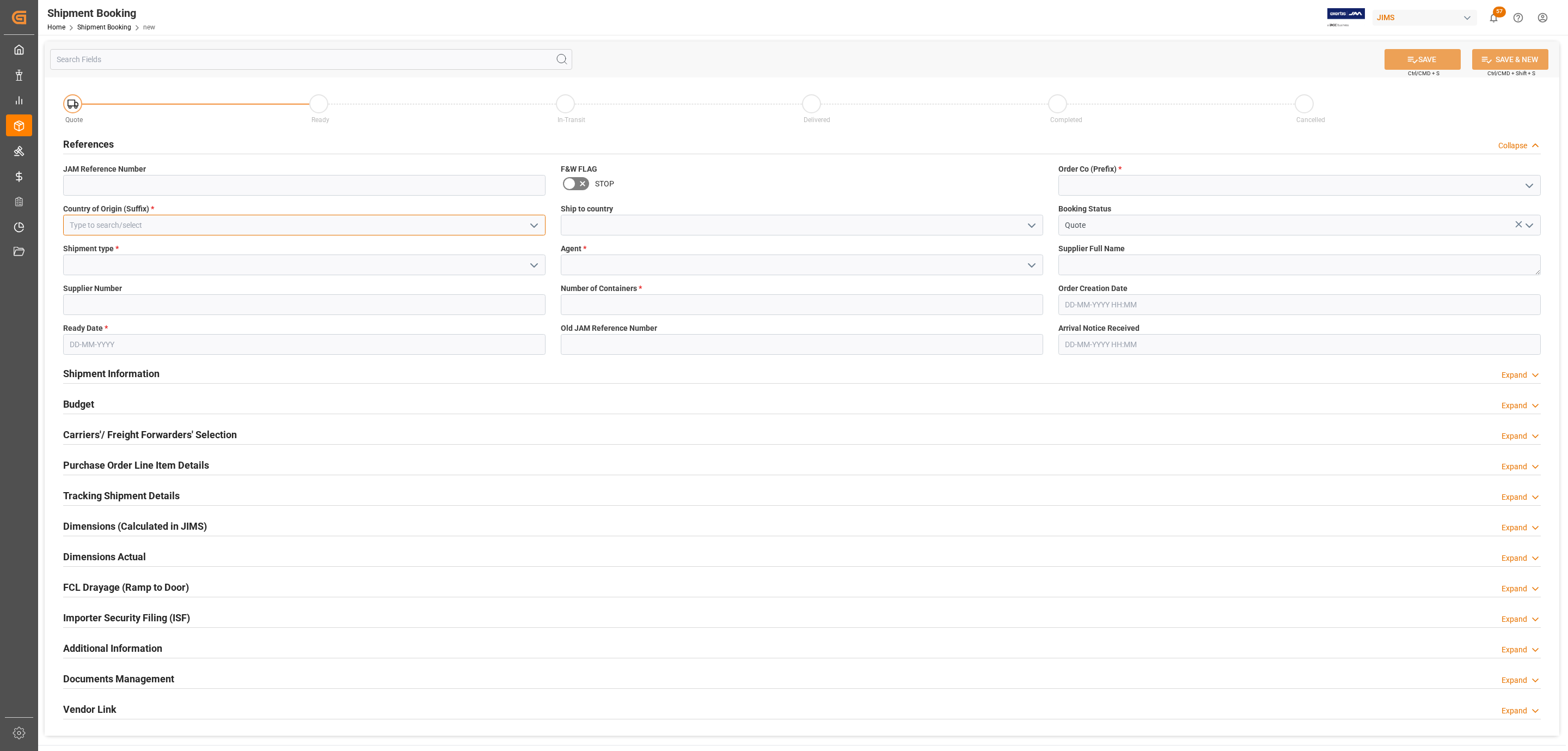
click at [125, 228] on input at bounding box center [304, 225] width 482 height 21
click at [128, 245] on div "BE" at bounding box center [304, 249] width 481 height 24
type input "BE"
click at [534, 262] on icon "open menu" at bounding box center [534, 265] width 13 height 13
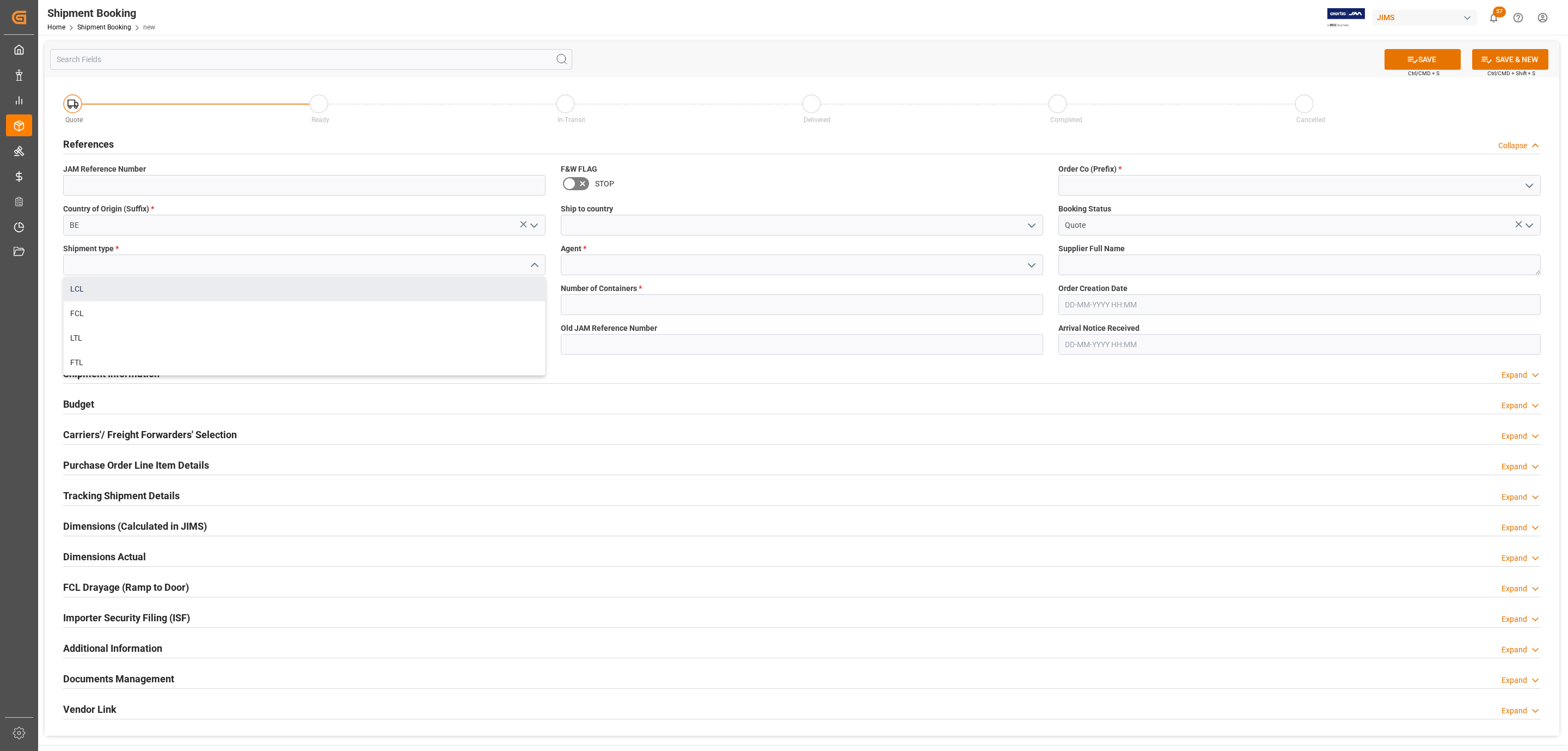
click at [214, 294] on div "LCL" at bounding box center [304, 289] width 481 height 24
type input "LCL"
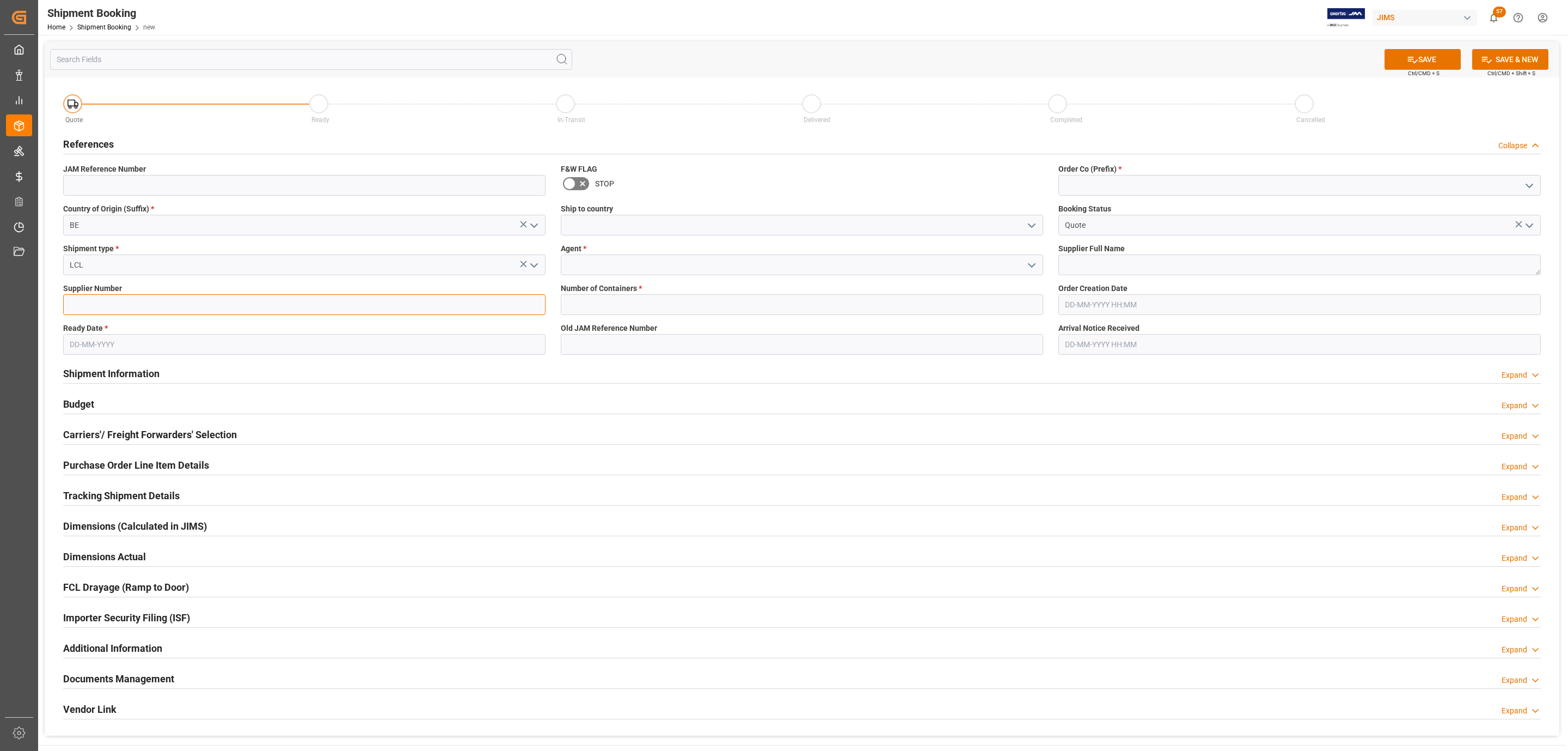
click at [275, 311] on input at bounding box center [304, 305] width 482 height 21
paste input "286046"
type input "286046"
click at [102, 345] on input "text" at bounding box center [304, 344] width 482 height 21
click at [120, 368] on div "October 2025" at bounding box center [141, 371] width 155 height 11
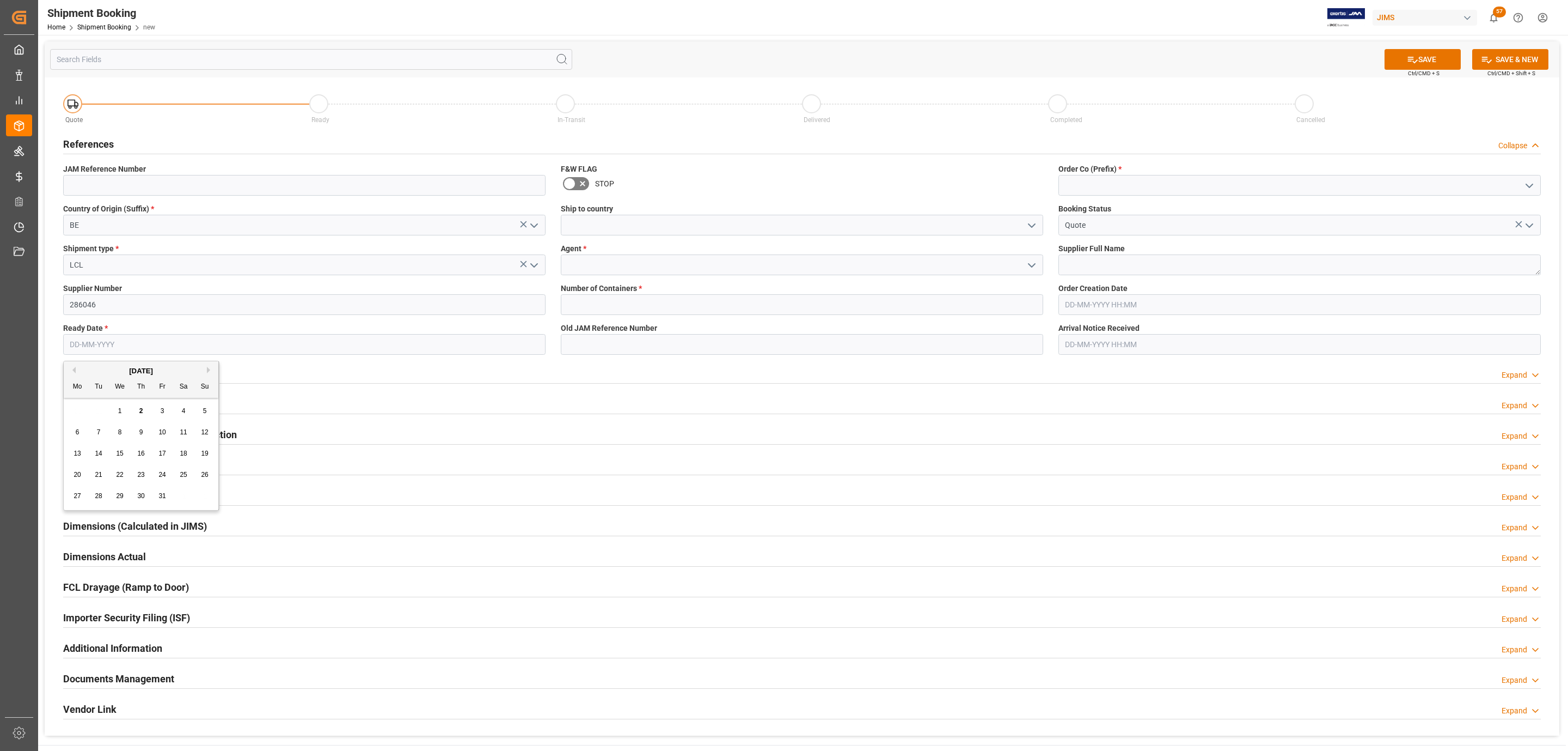
click at [142, 409] on span "2" at bounding box center [141, 411] width 4 height 8
click at [146, 342] on input "[DATE]" at bounding box center [304, 344] width 482 height 21
click at [72, 453] on div "13" at bounding box center [77, 453] width 13 height 13
type input "[DATE]"
click at [1037, 225] on icon "open menu" at bounding box center [1031, 225] width 13 height 13
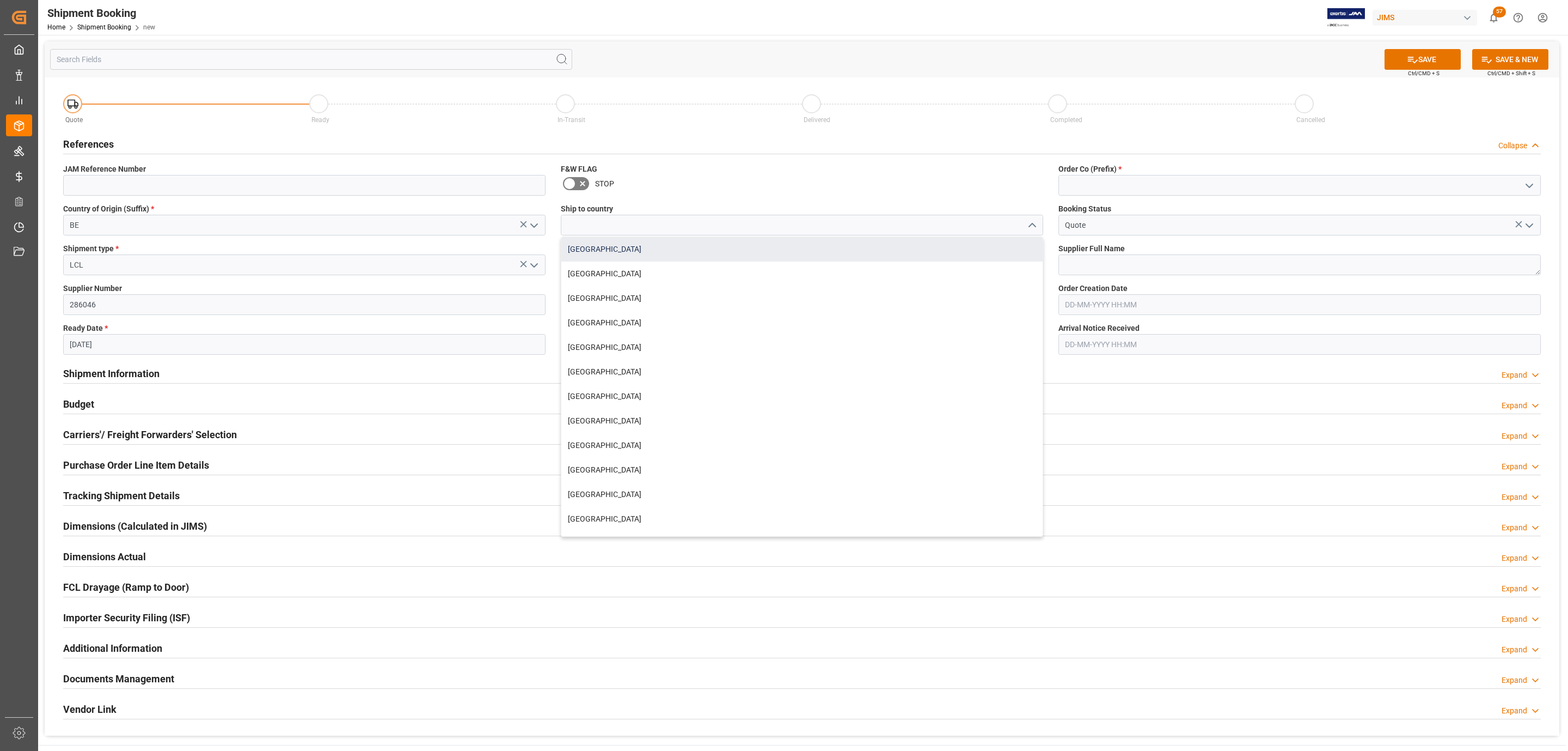
click at [657, 255] on div "[GEOGRAPHIC_DATA]" at bounding box center [802, 249] width 481 height 24
type input "[GEOGRAPHIC_DATA]"
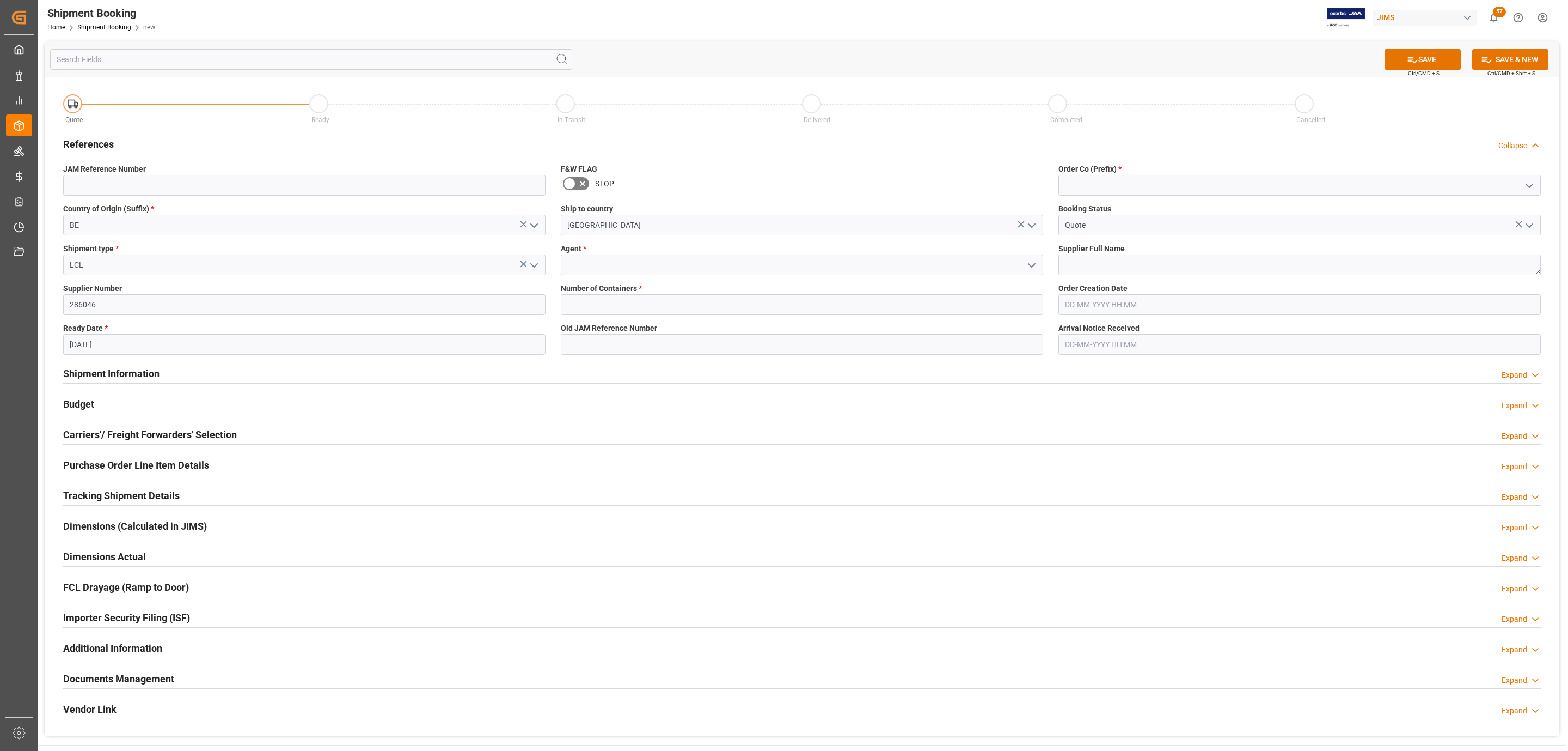
click at [1031, 261] on icon "open menu" at bounding box center [1031, 265] width 13 height 13
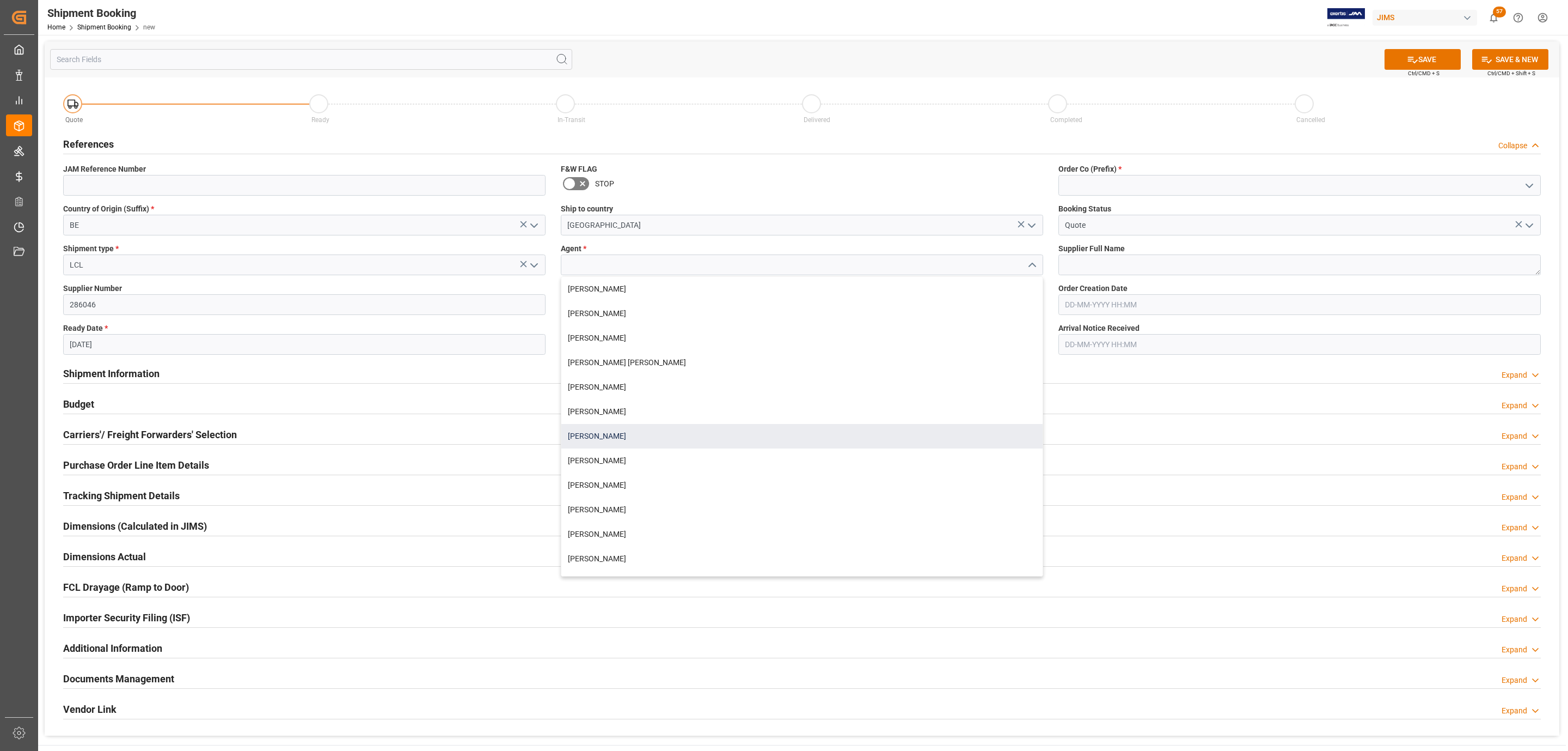
click at [627, 426] on div "[PERSON_NAME]" at bounding box center [802, 436] width 481 height 24
type input "[PERSON_NAME]"
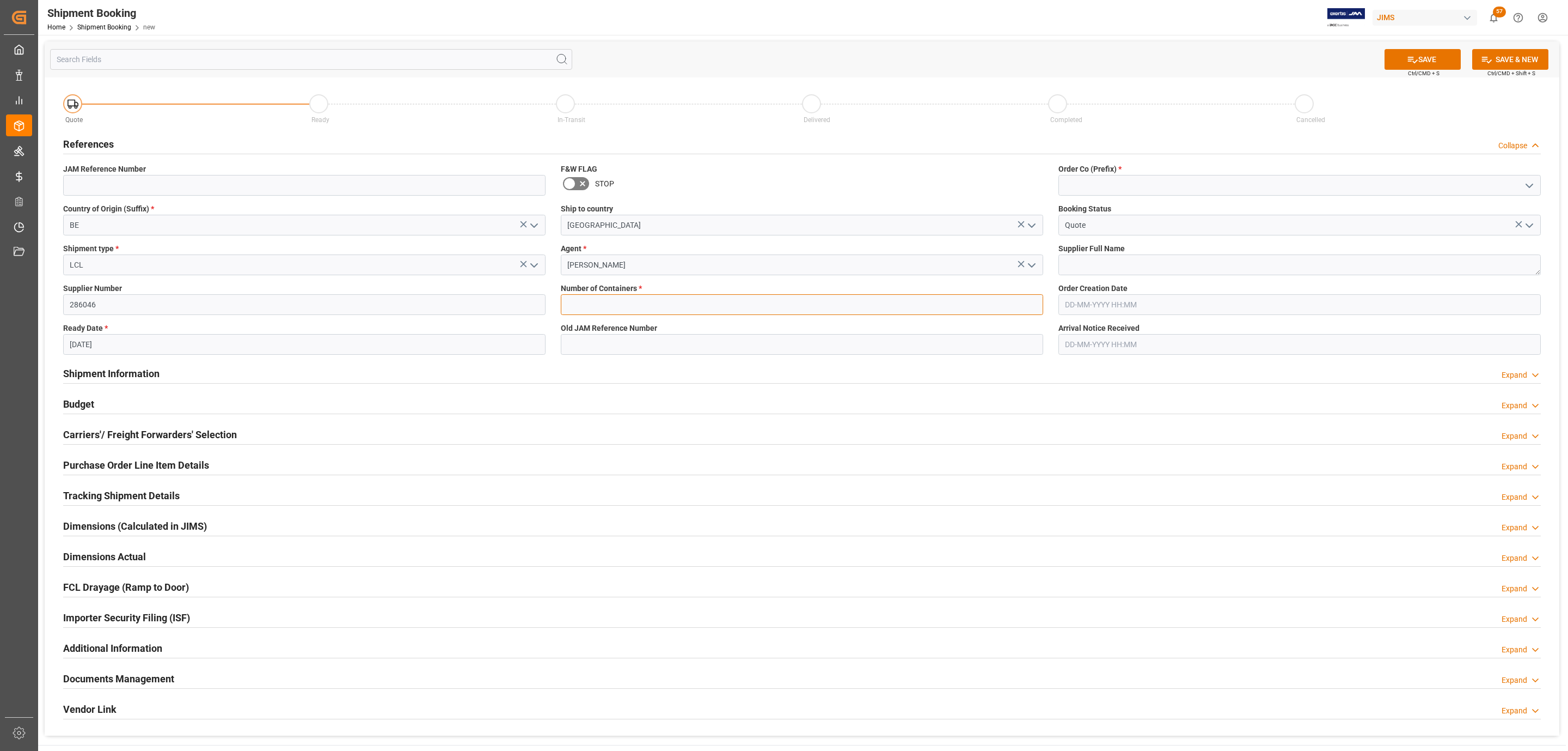
click at [621, 306] on input "text" at bounding box center [802, 305] width 482 height 21
type input "0"
click at [1528, 183] on icon "open menu" at bounding box center [1529, 185] width 13 height 13
click at [1150, 227] on div "77" at bounding box center [1300, 234] width 481 height 24
type input "77"
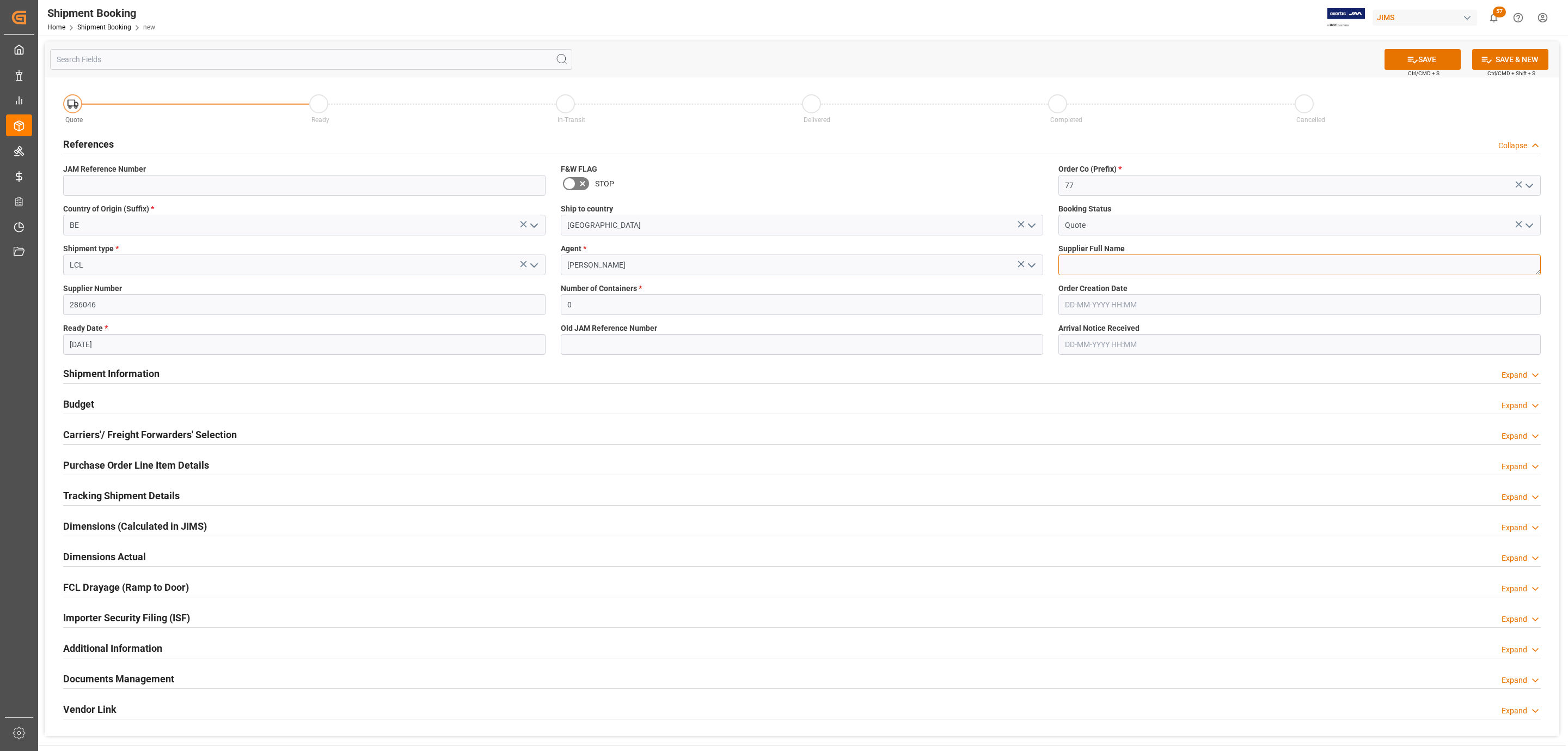
click at [1099, 255] on textarea at bounding box center [1300, 265] width 482 height 21
paste textarea "Chauvet Europe Ltd"
type textarea "Chauvet Europe Ltd"
click at [1433, 52] on button "SAVE" at bounding box center [1423, 59] width 76 height 21
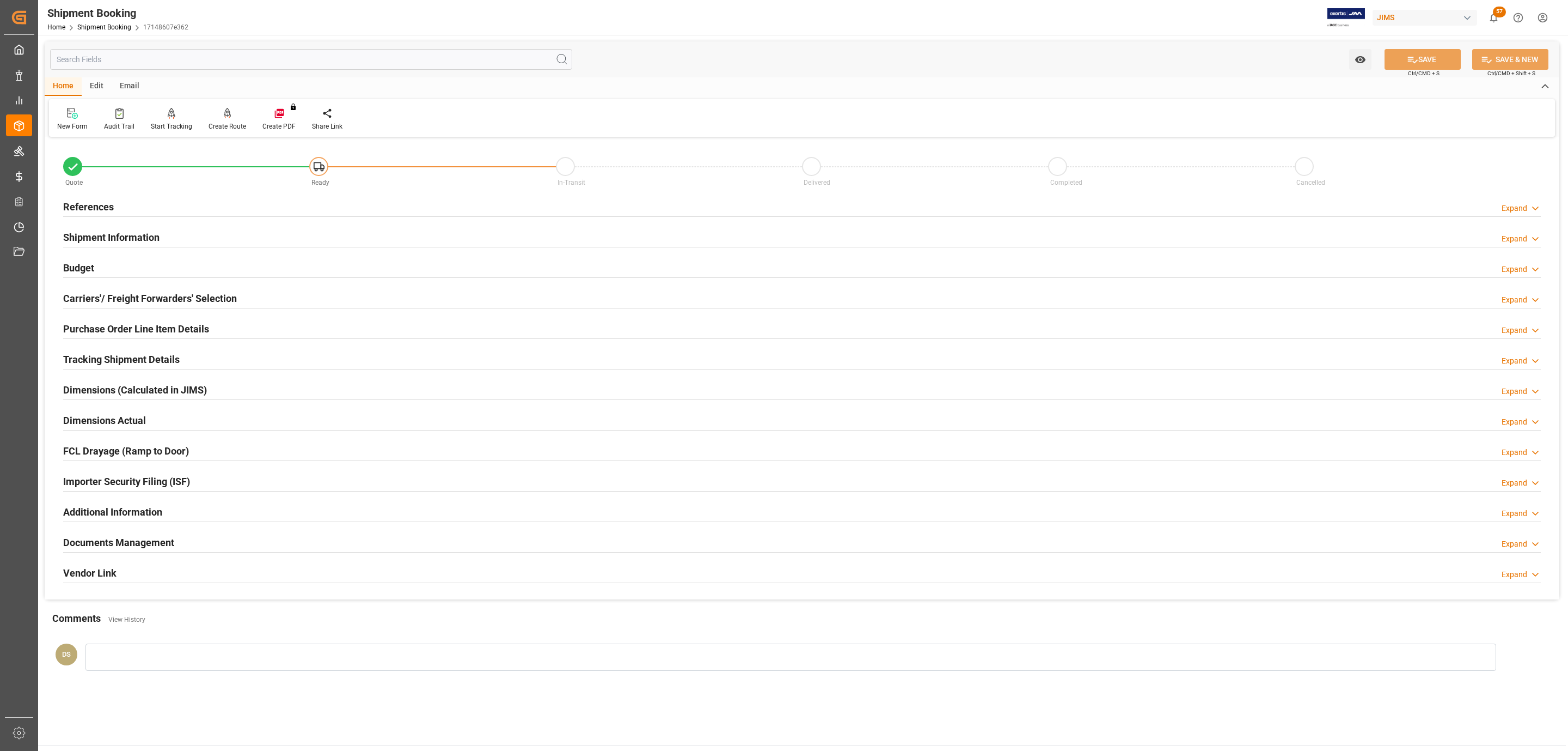
click at [96, 304] on h2 "Carriers'/ Freight Forwarders' Selection" at bounding box center [150, 298] width 173 height 15
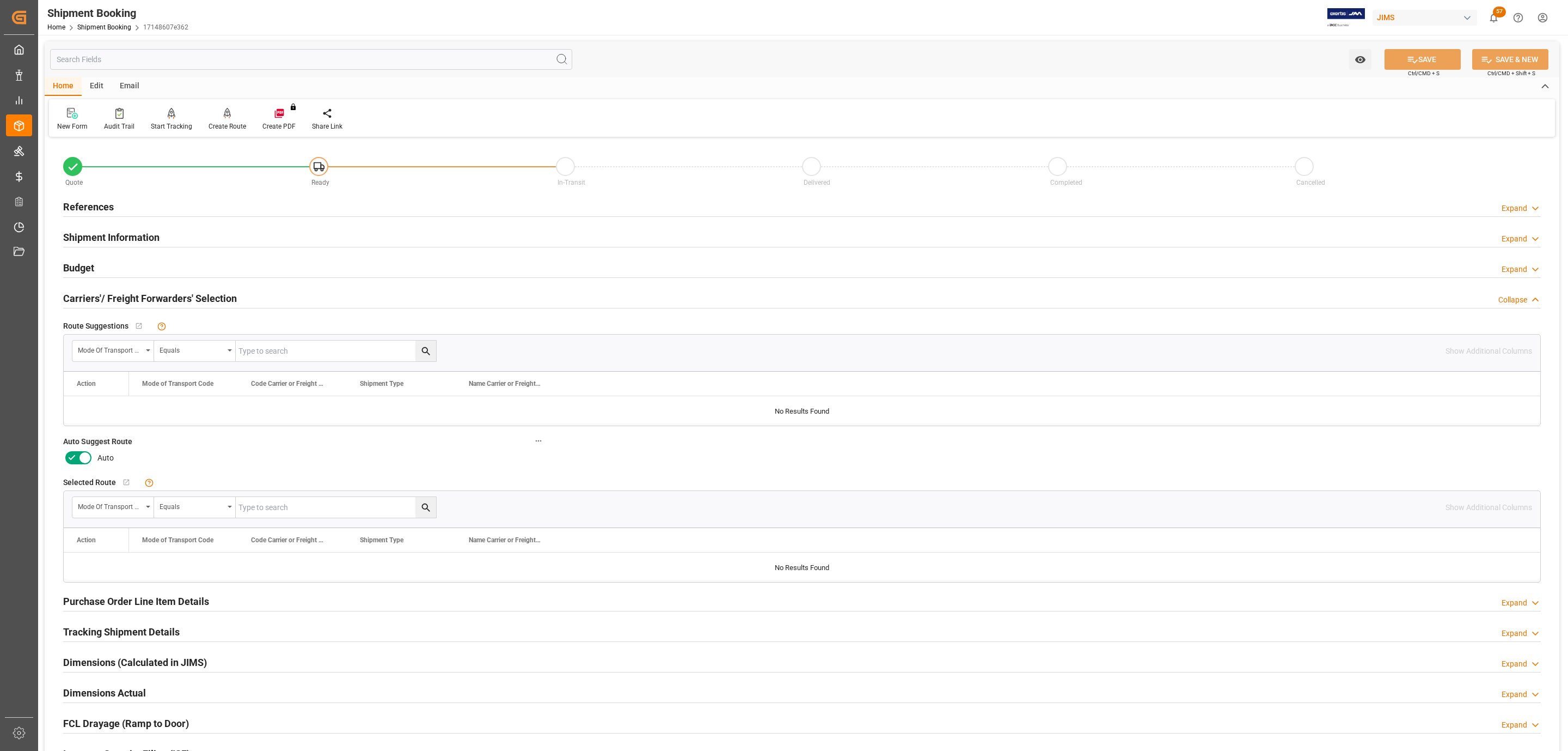
click at [79, 463] on icon at bounding box center [85, 457] width 13 height 13
click at [0, 0] on input "checkbox" at bounding box center [0, 0] width 0 height 0
click at [1441, 65] on button "SAVE" at bounding box center [1423, 59] width 76 height 21
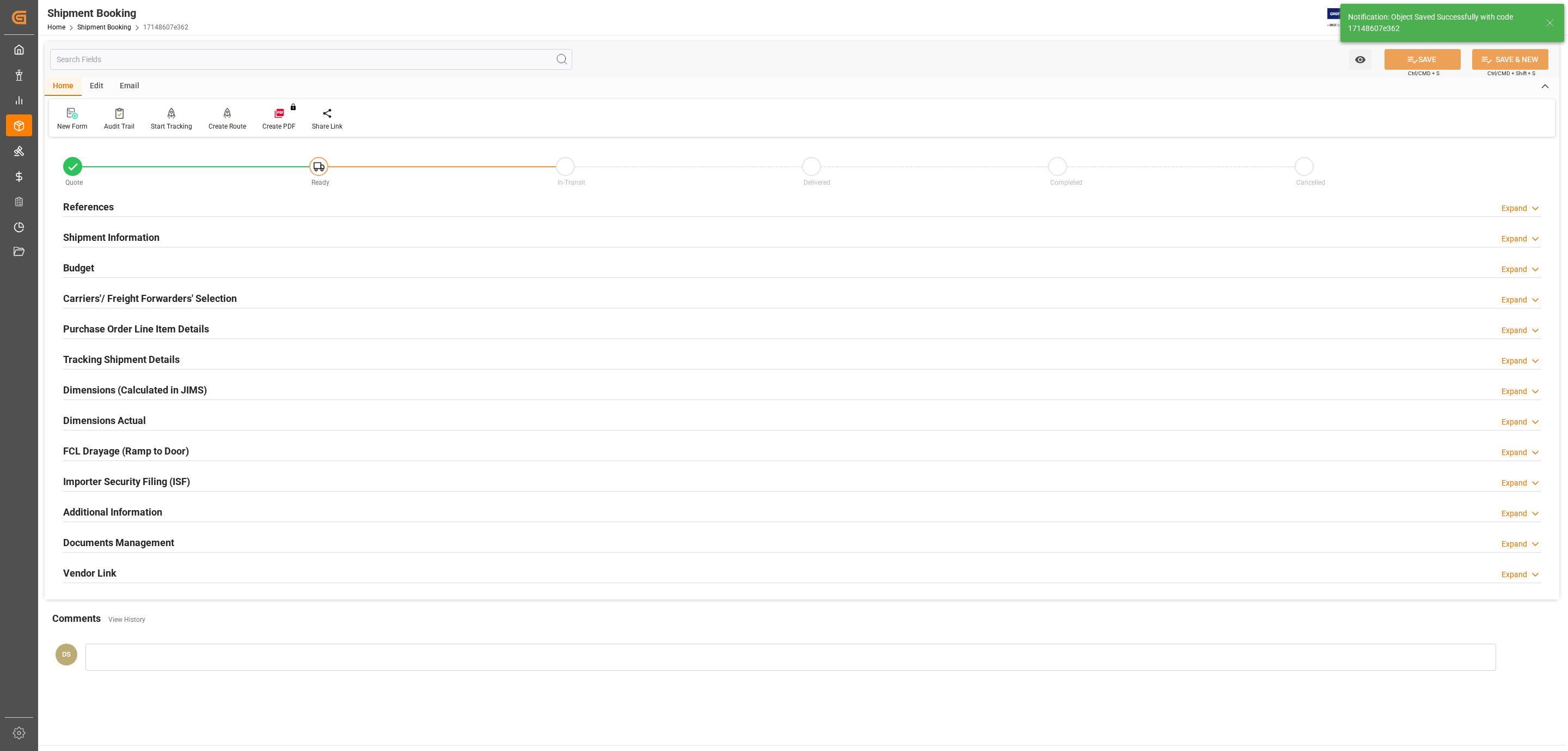
type input "Ready"
click at [100, 208] on h2 "References" at bounding box center [88, 206] width 51 height 15
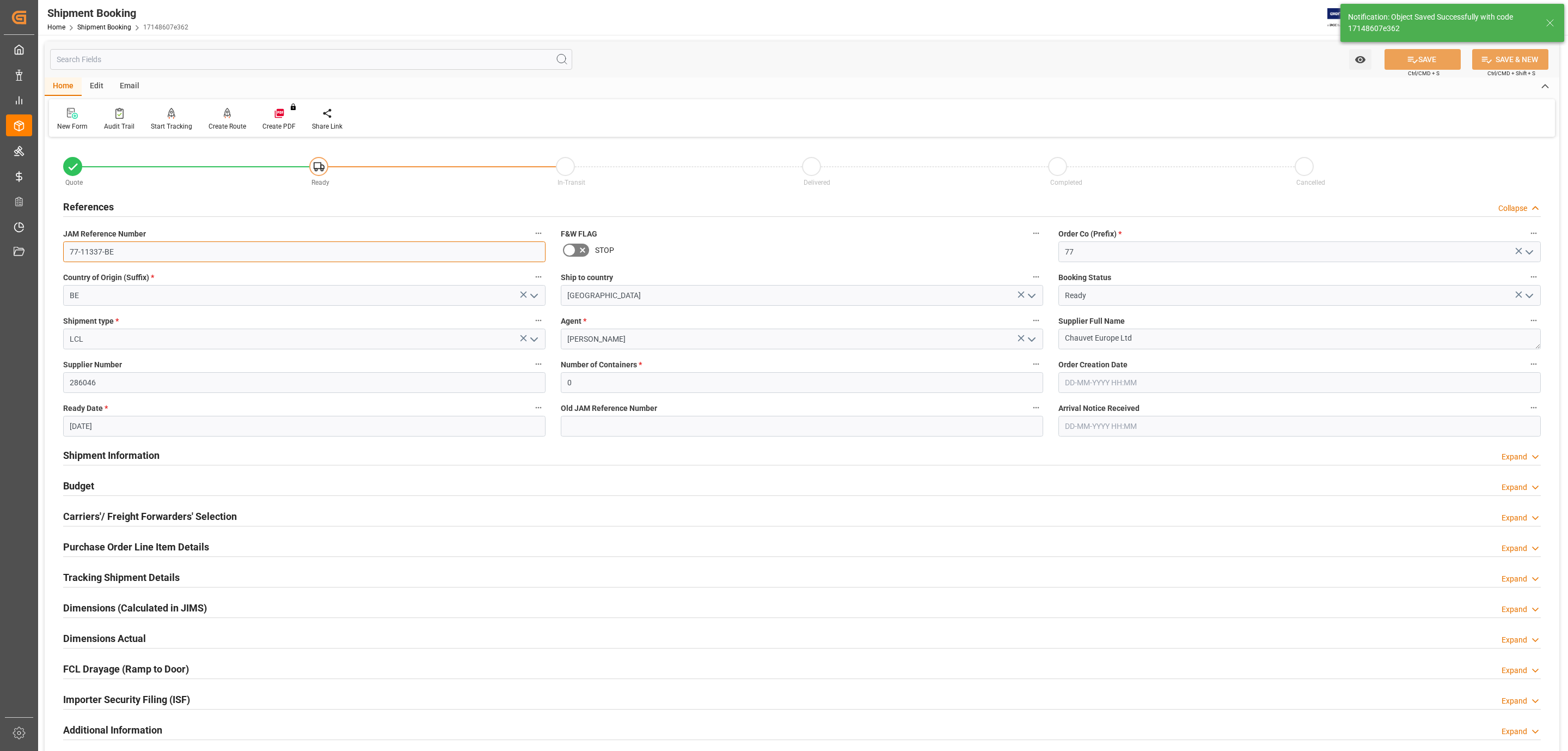
click at [116, 247] on input "77-11337-BE" at bounding box center [304, 252] width 482 height 21
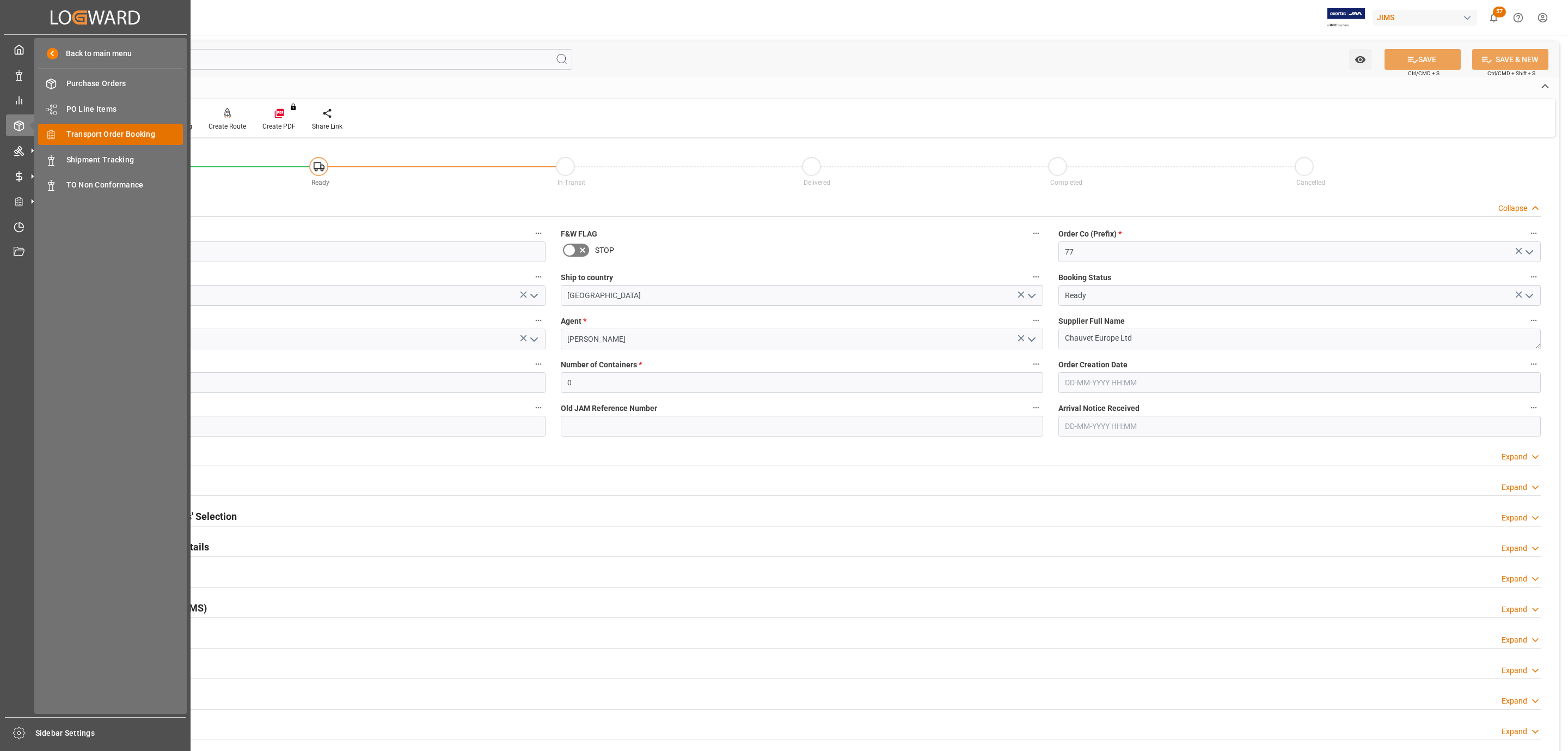
click at [136, 130] on span "Transport Order Booking" at bounding box center [125, 134] width 117 height 12
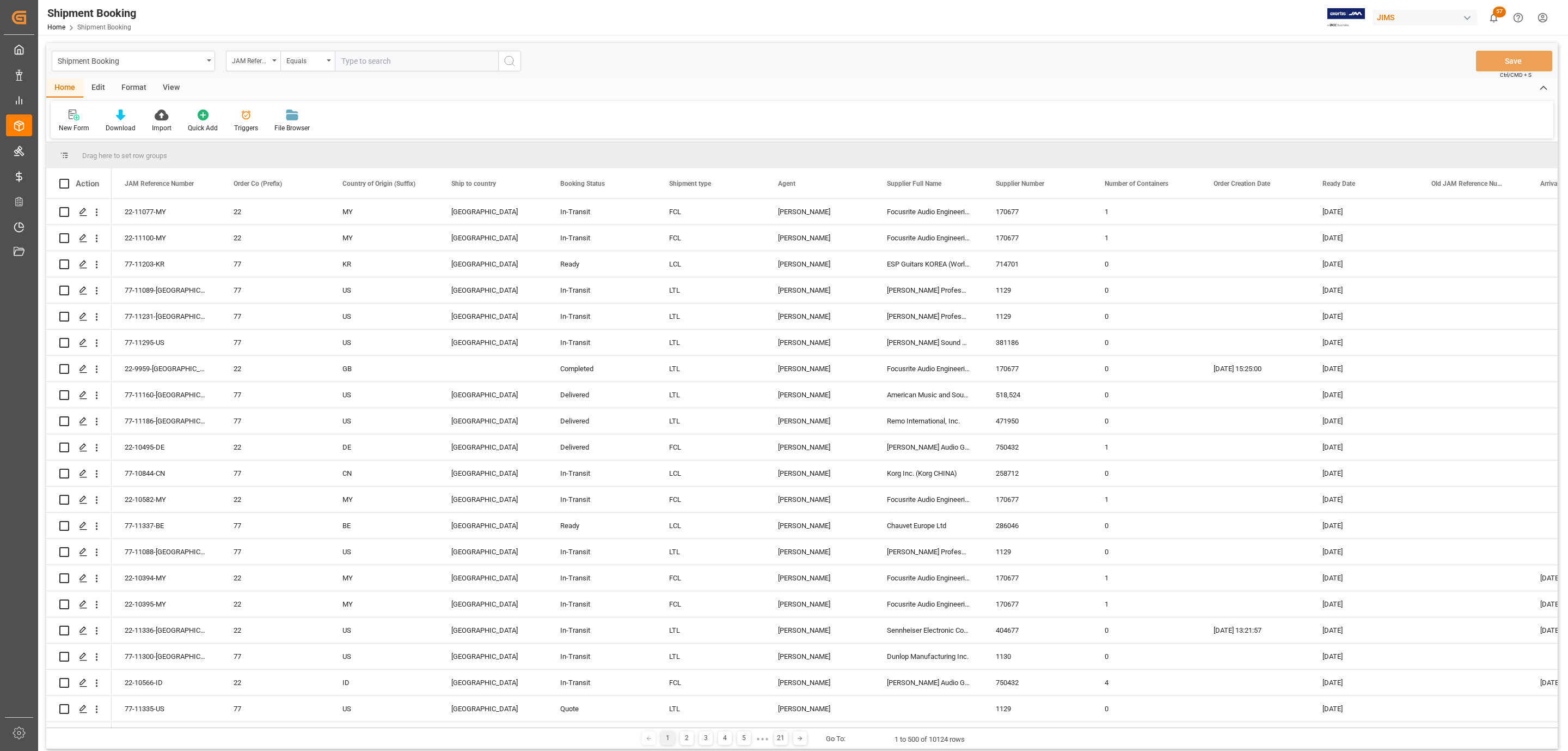
click at [343, 63] on input "text" at bounding box center [416, 61] width 163 height 21
paste input "77-11322-MX"
type input "77-11322-MX"
click at [508, 63] on icon "search button" at bounding box center [509, 60] width 13 height 13
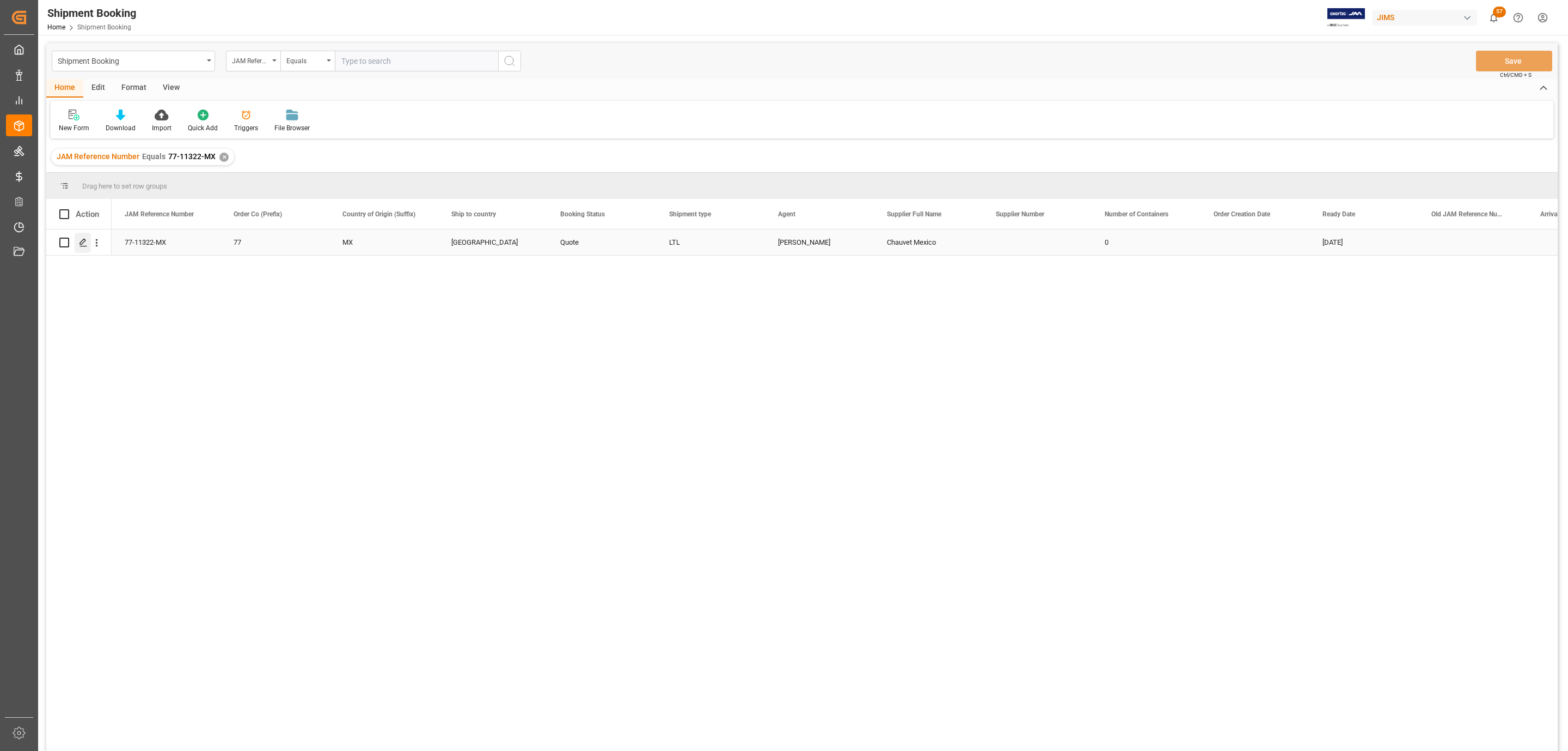
click at [80, 244] on polygon "Press SPACE to select this row." at bounding box center [82, 242] width 5 height 5
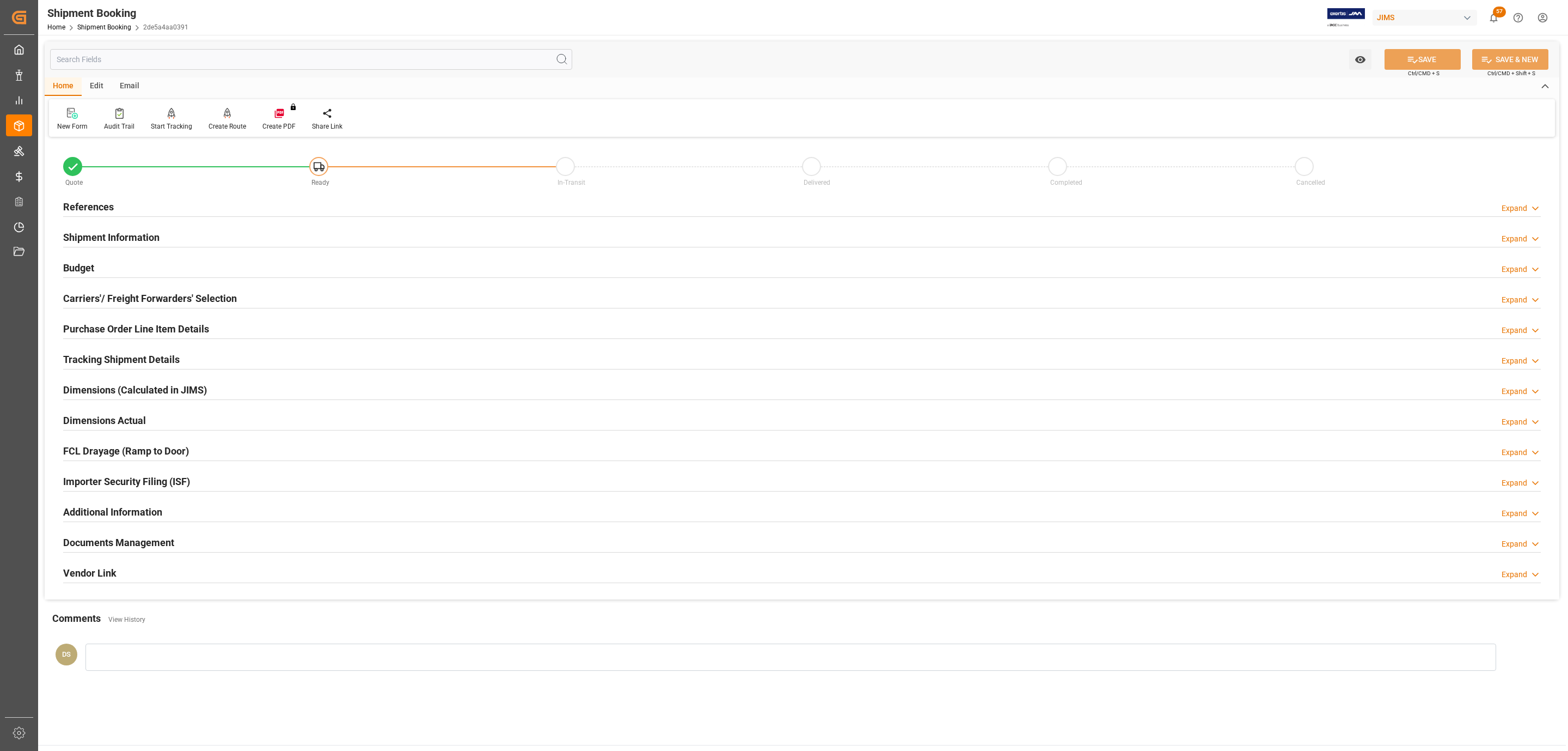
click at [116, 268] on div "Budget Expand" at bounding box center [802, 267] width 1478 height 21
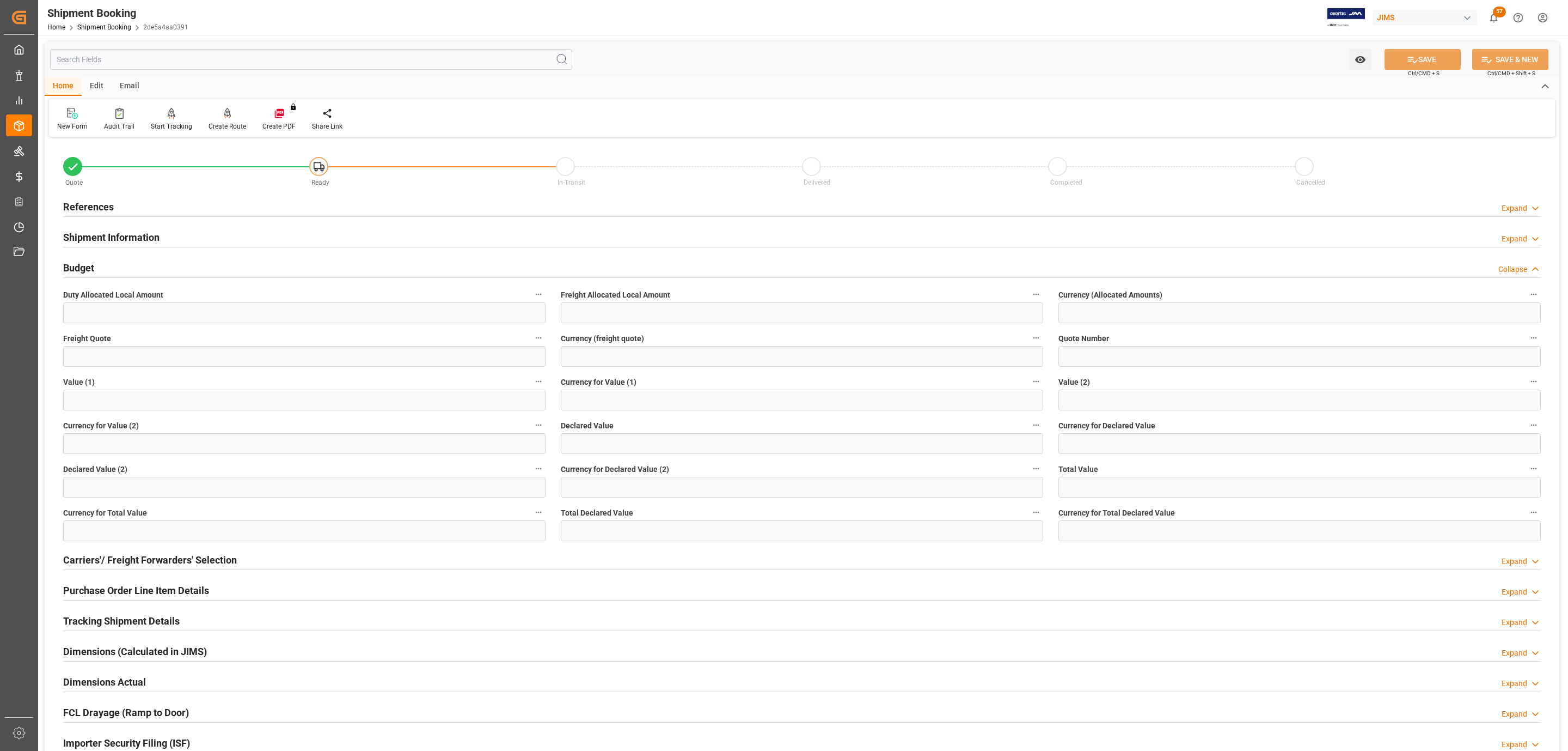
click at [118, 203] on div "References Expand" at bounding box center [802, 206] width 1478 height 21
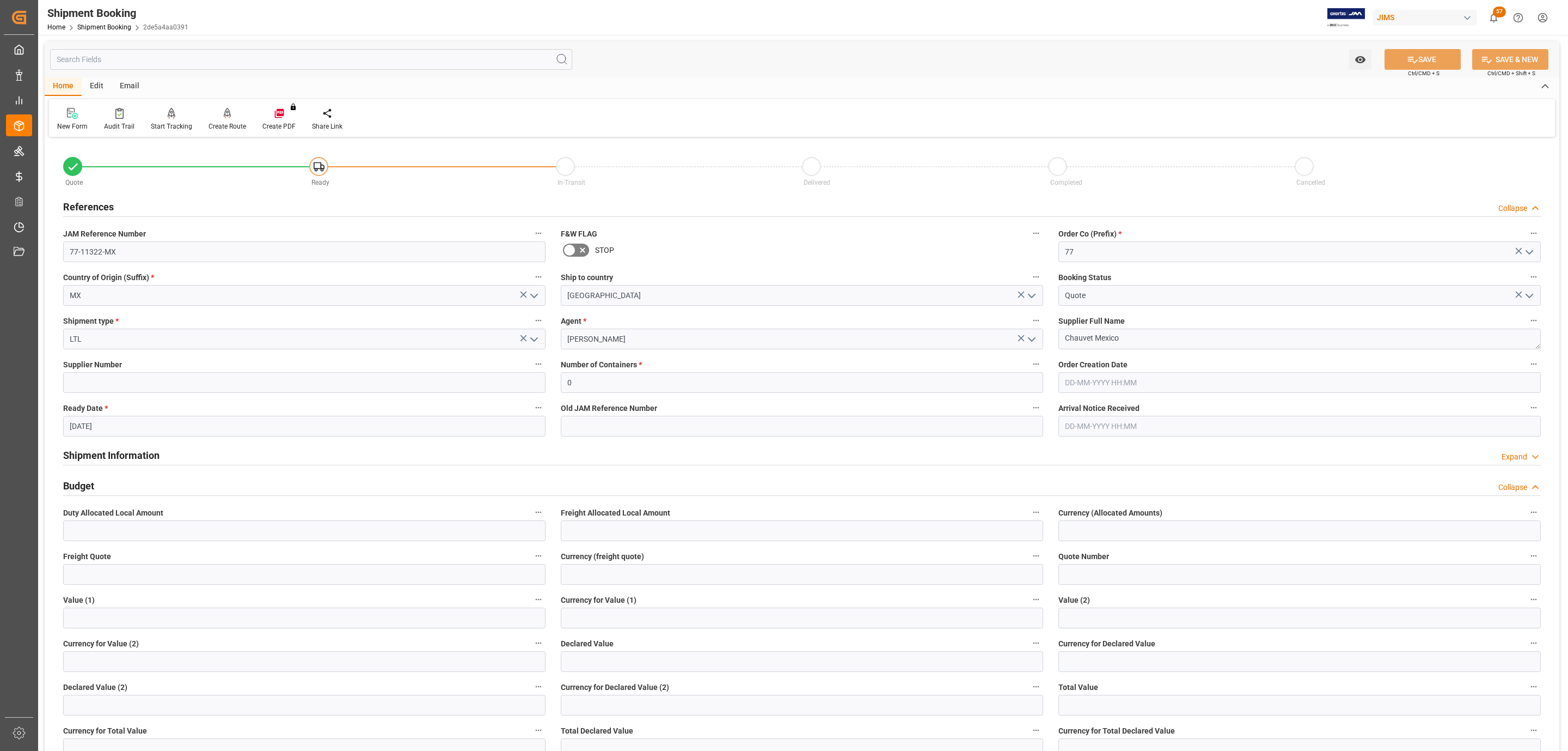
click at [118, 203] on div "References Collapse" at bounding box center [802, 206] width 1478 height 21
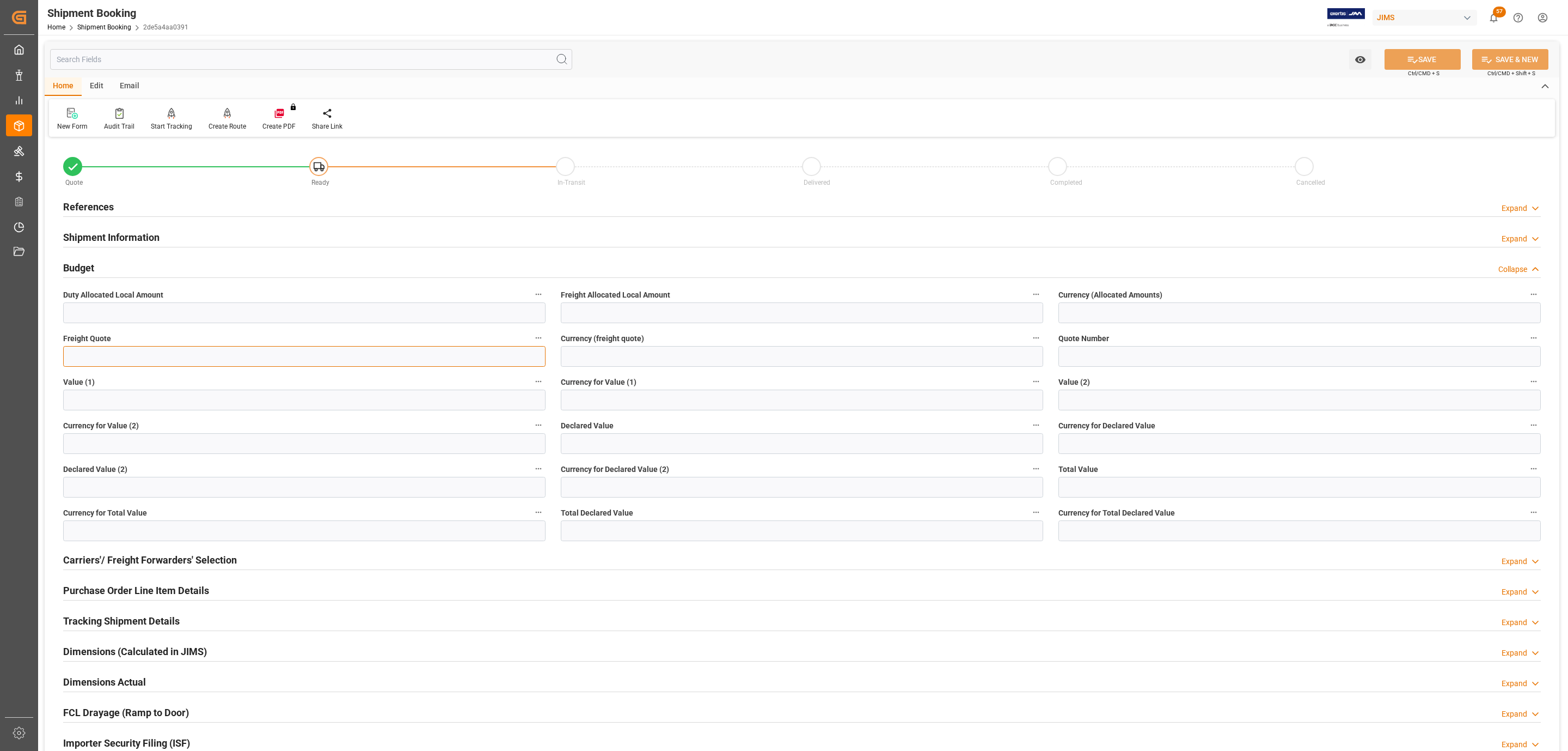
click at [93, 359] on input "text" at bounding box center [304, 356] width 482 height 21
type input "200"
type input "USD"
click at [1415, 62] on button "SAVE" at bounding box center [1423, 59] width 76 height 21
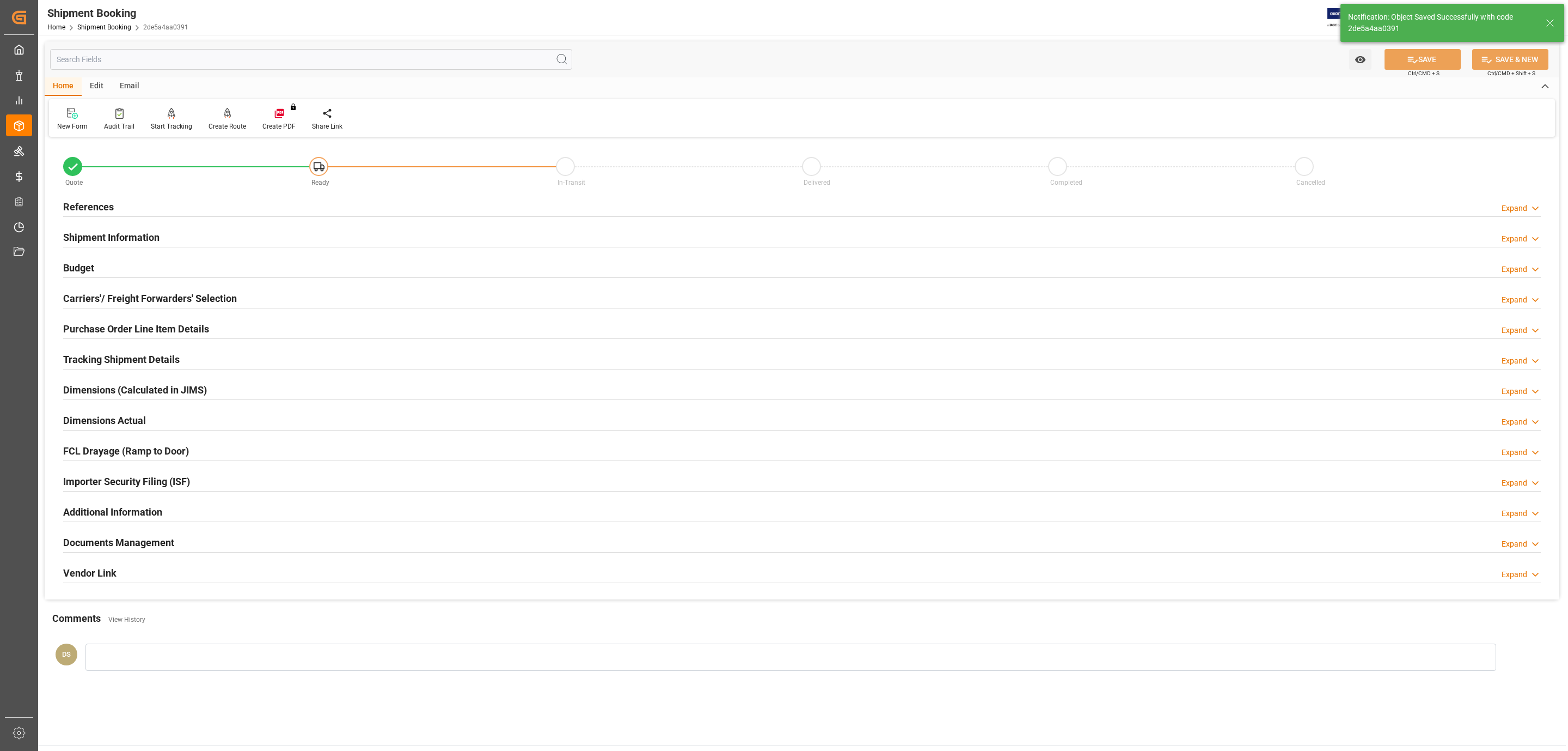
click at [96, 329] on h2 "Purchase Order Line Item Details" at bounding box center [136, 329] width 146 height 15
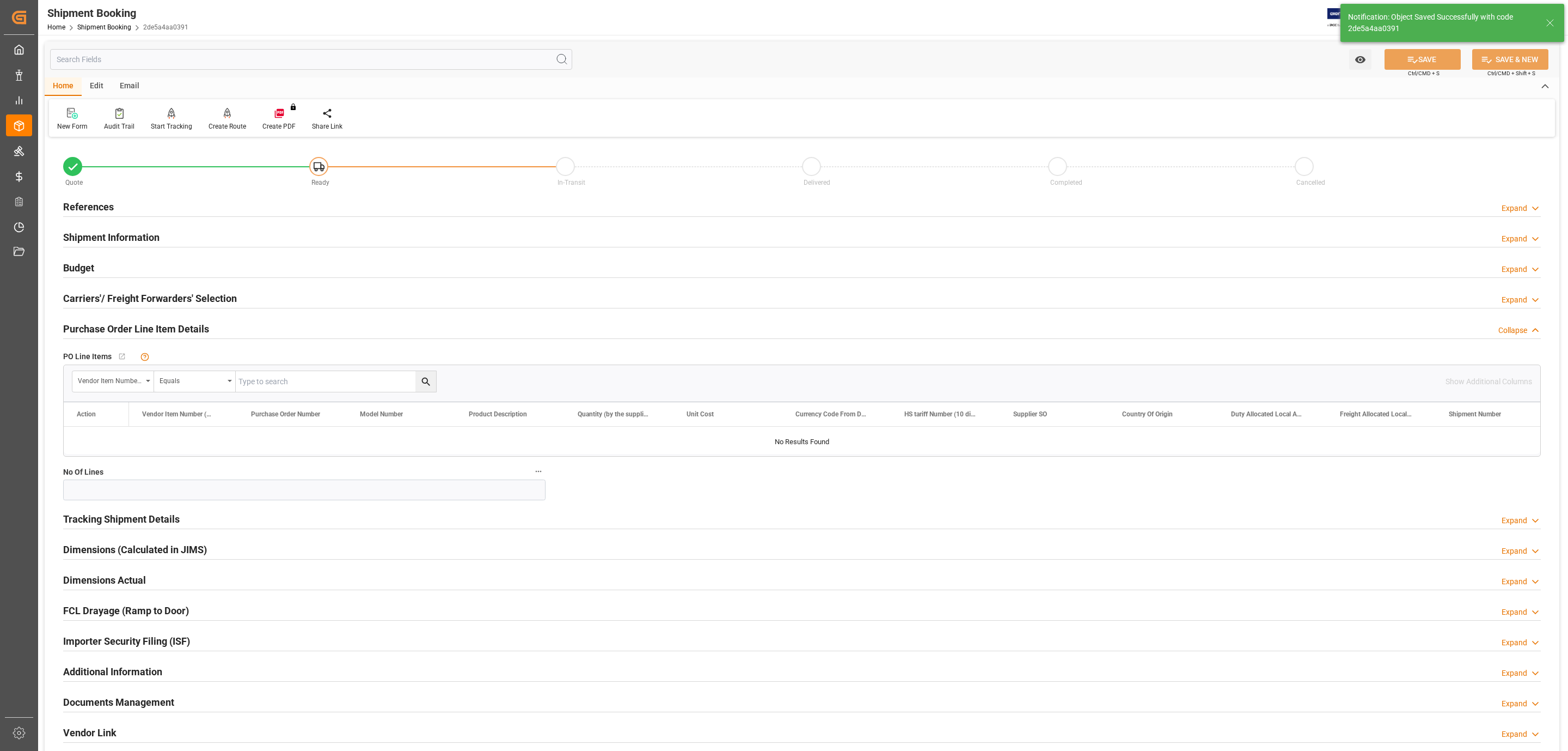
click at [116, 302] on h2 "Carriers'/ Freight Forwarders' Selection" at bounding box center [150, 298] width 173 height 15
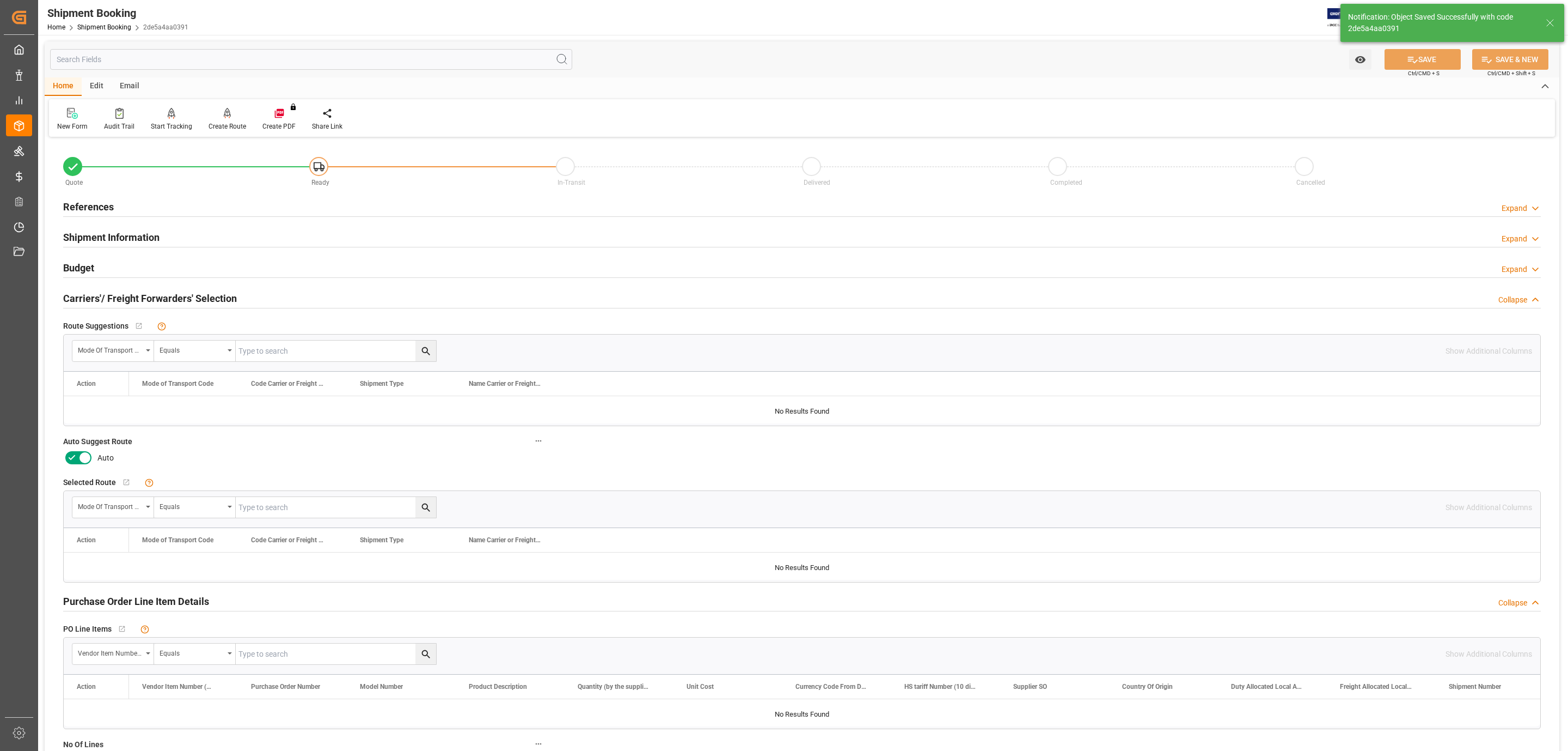
click at [79, 457] on icon at bounding box center [85, 457] width 13 height 13
click at [0, 0] on input "checkbox" at bounding box center [0, 0] width 0 height 0
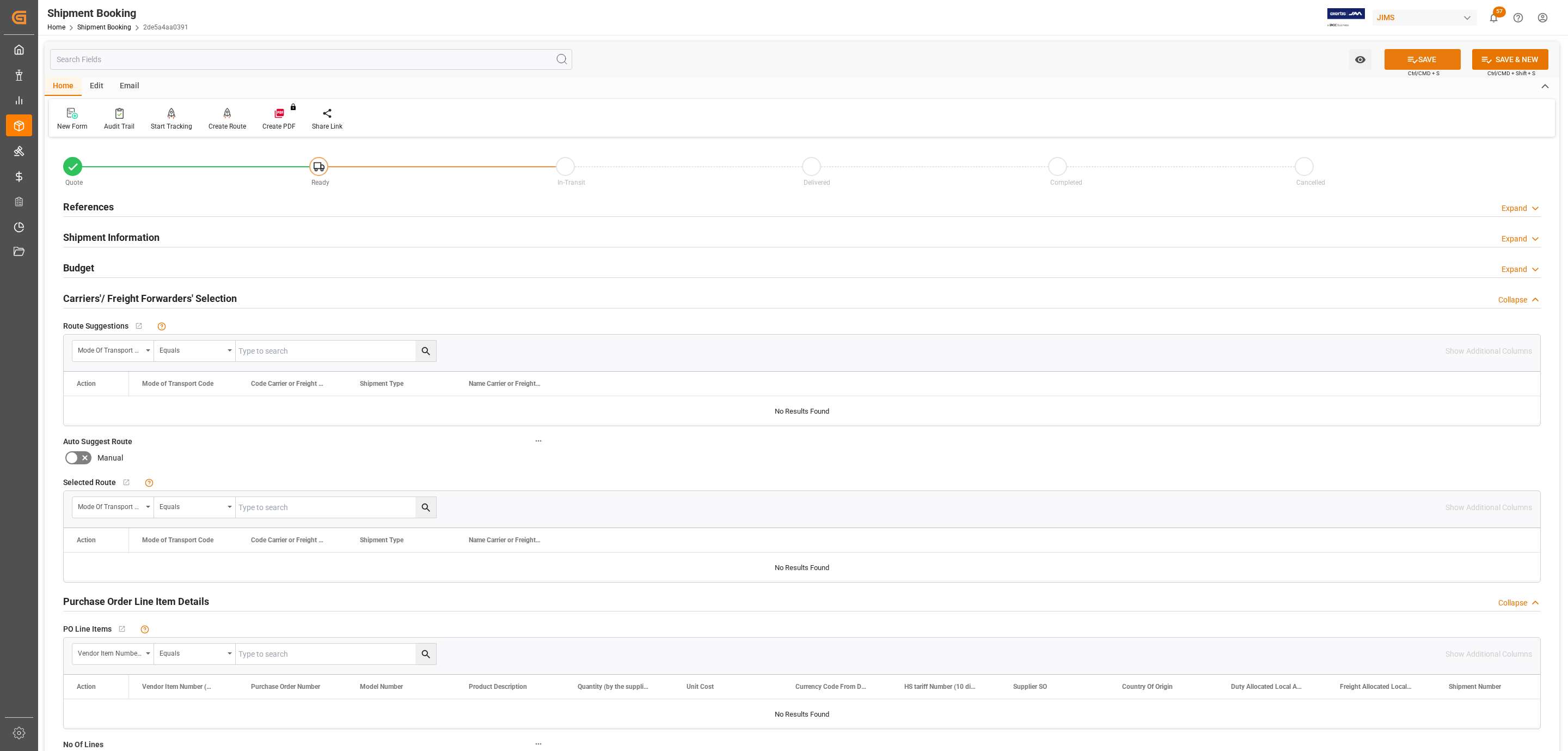
click at [1401, 63] on button "SAVE" at bounding box center [1423, 59] width 76 height 21
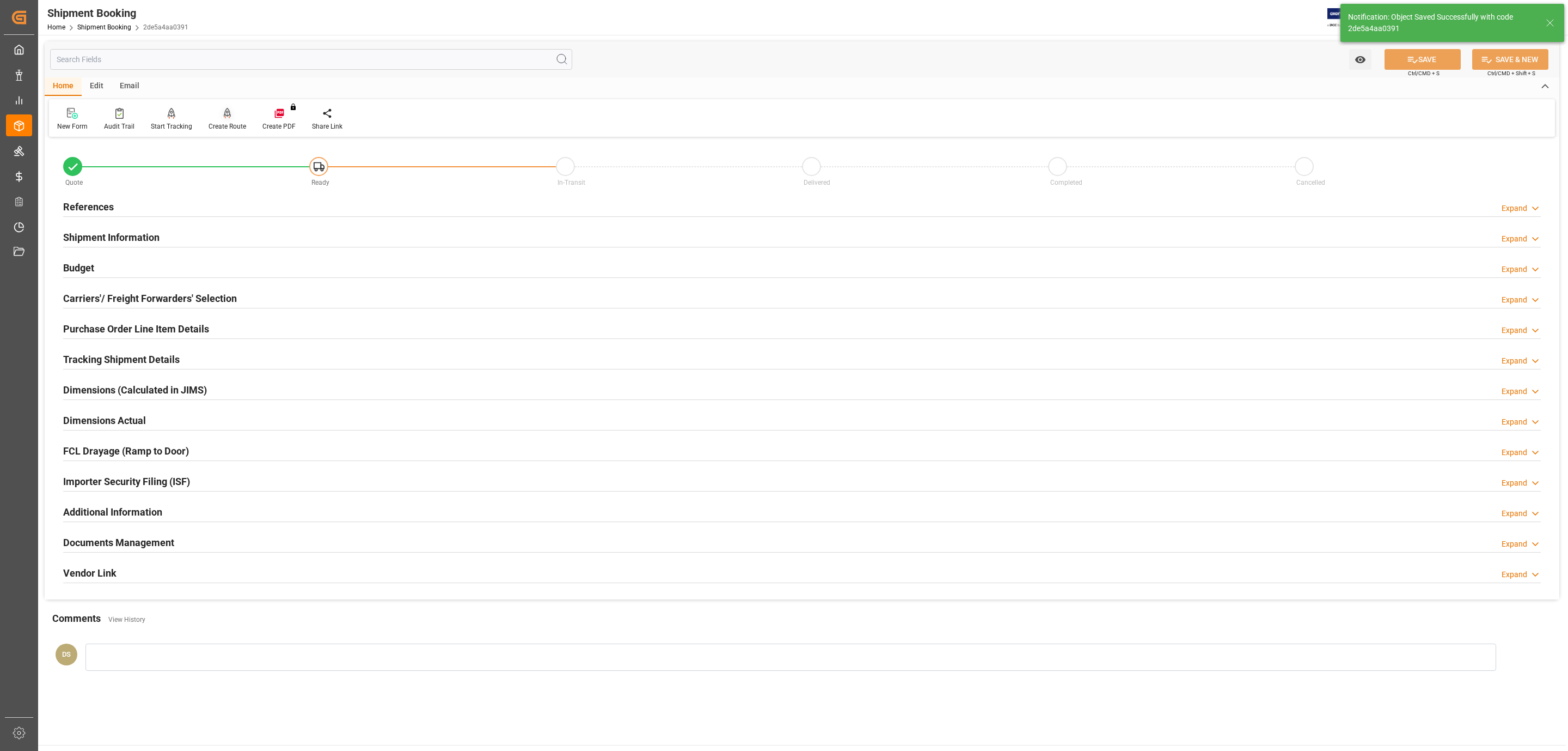
click at [224, 116] on icon at bounding box center [228, 112] width 8 height 9
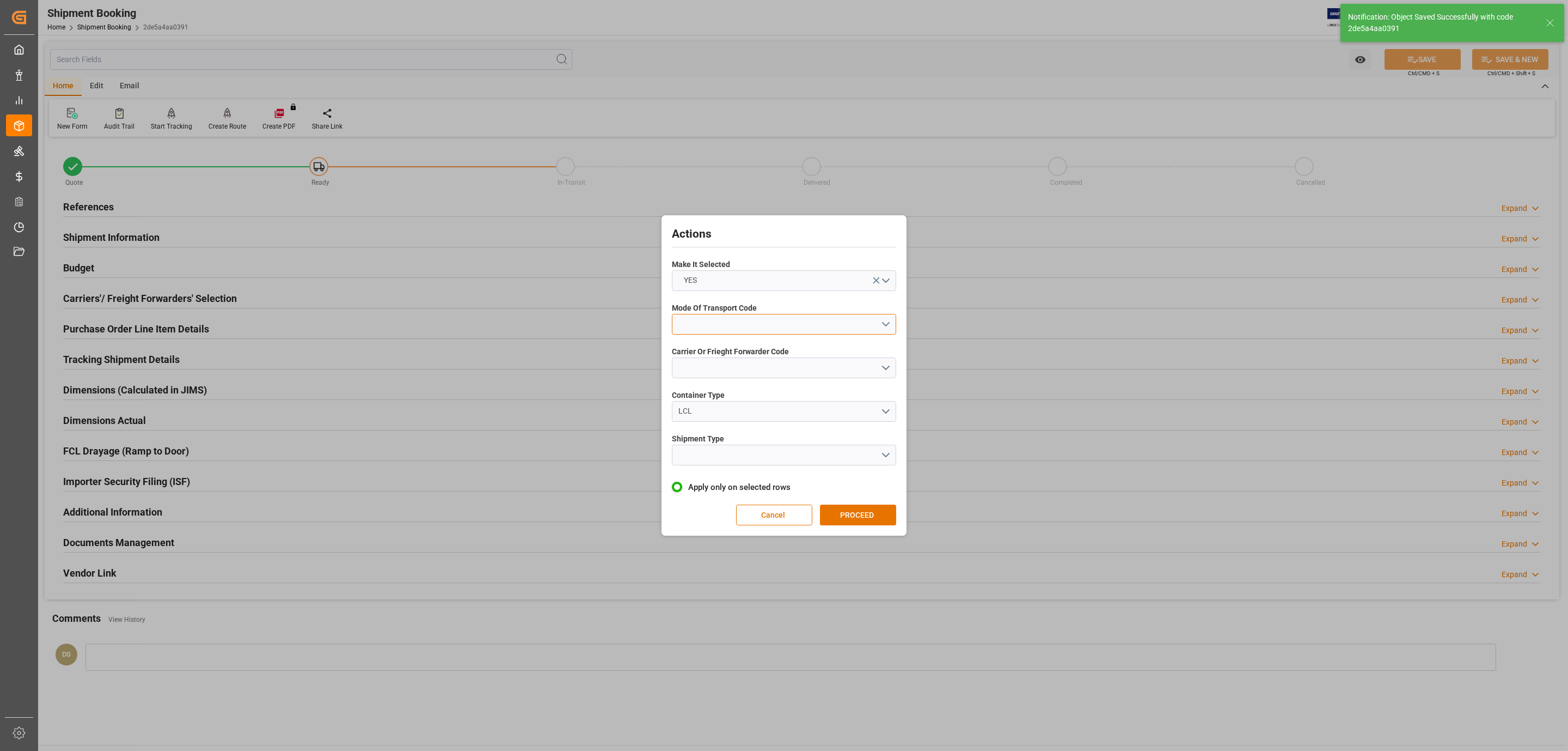
click at [730, 332] on button "open menu" at bounding box center [784, 324] width 225 height 21
click at [737, 347] on div "2- COURIER AIR" at bounding box center [784, 350] width 223 height 23
click at [734, 361] on button "open menu" at bounding box center [784, 368] width 225 height 21
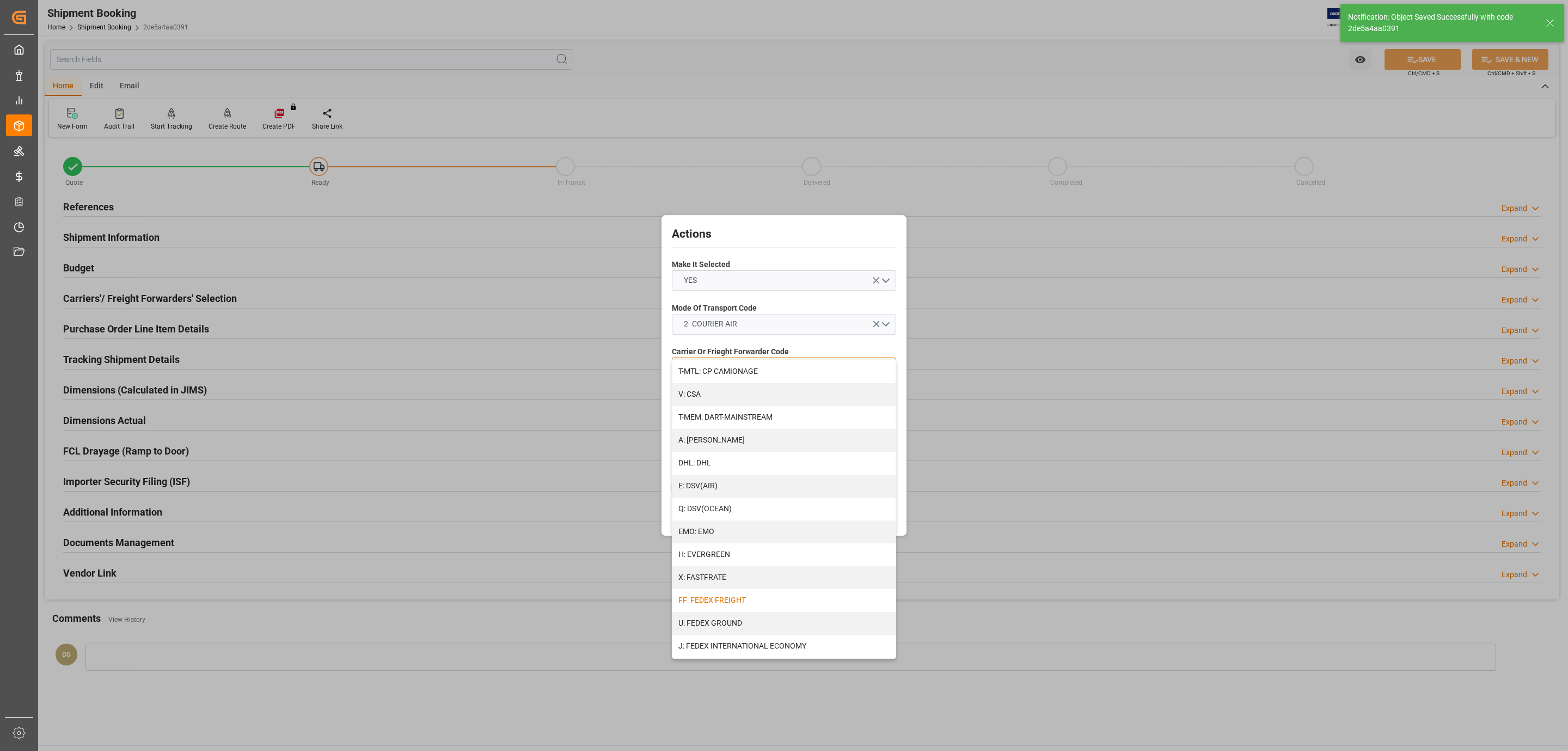
scroll to position [163, 0]
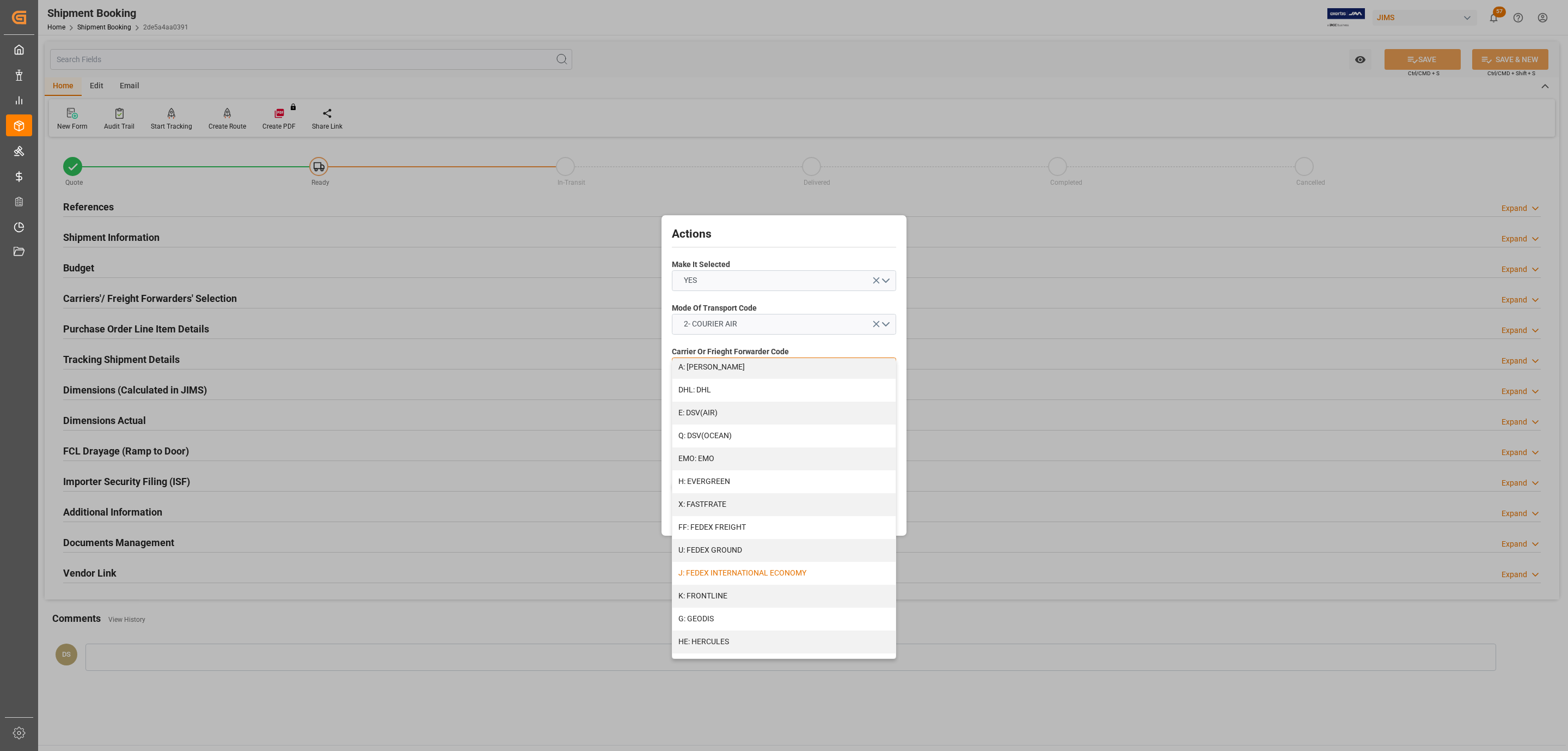
click at [753, 569] on div "J: FEDEX INTERNATIONAL ECONOMY" at bounding box center [784, 573] width 223 height 23
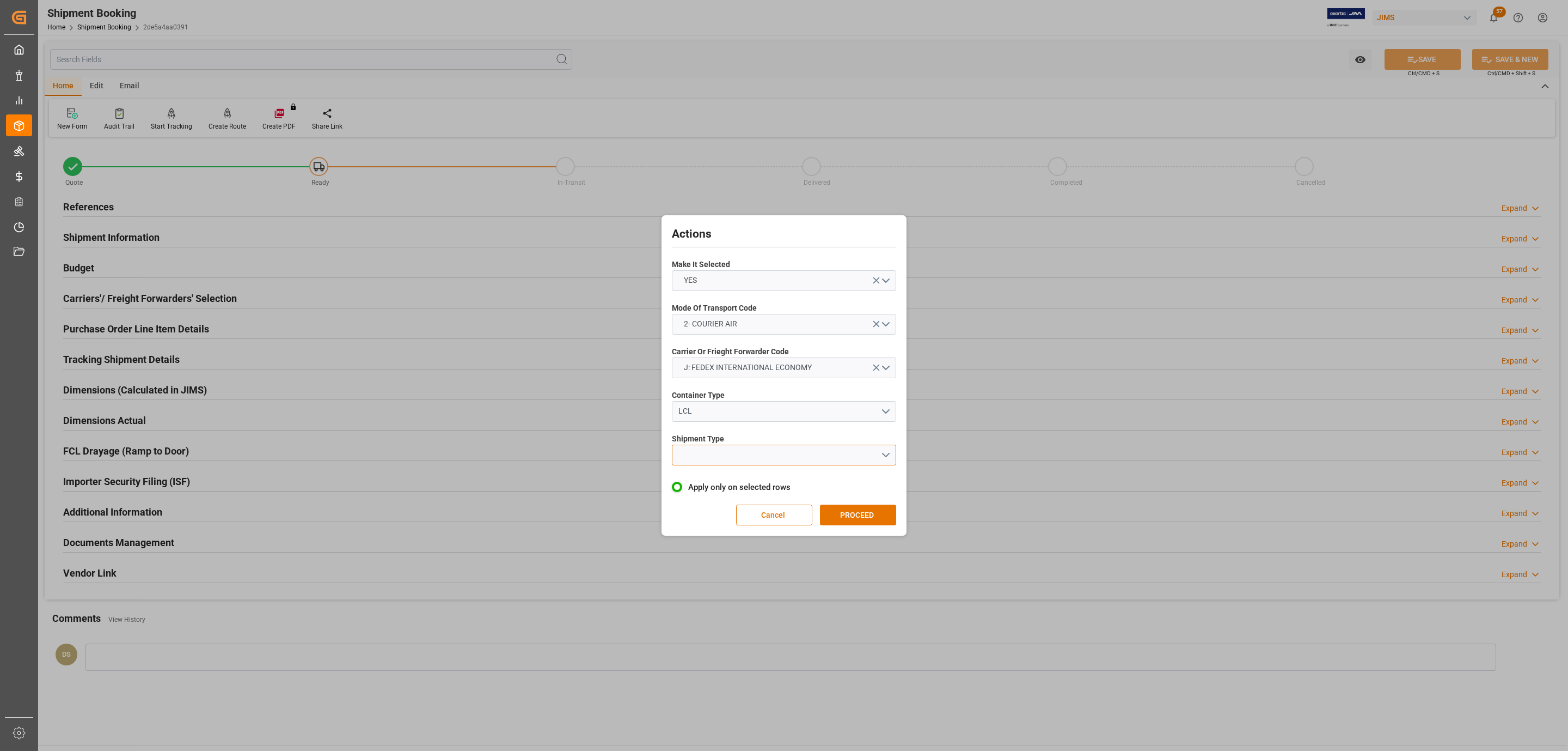
click at [738, 462] on button "open menu" at bounding box center [784, 455] width 225 height 21
click at [742, 462] on div "LTL" at bounding box center [784, 458] width 223 height 23
click at [843, 509] on button "PROCEED" at bounding box center [858, 515] width 76 height 21
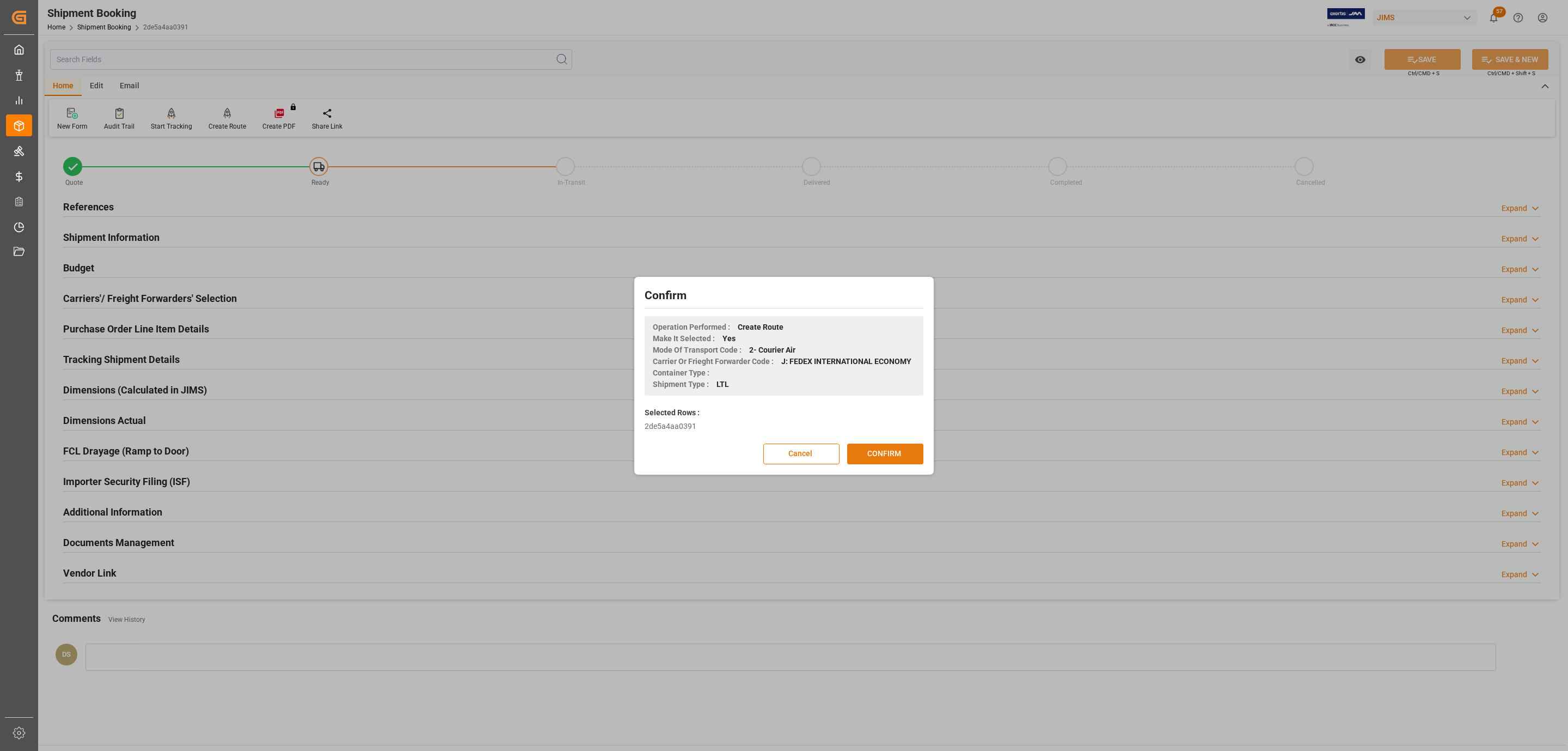
click at [866, 453] on button "CONFIRM" at bounding box center [885, 454] width 76 height 21
